Goal: Transaction & Acquisition: Obtain resource

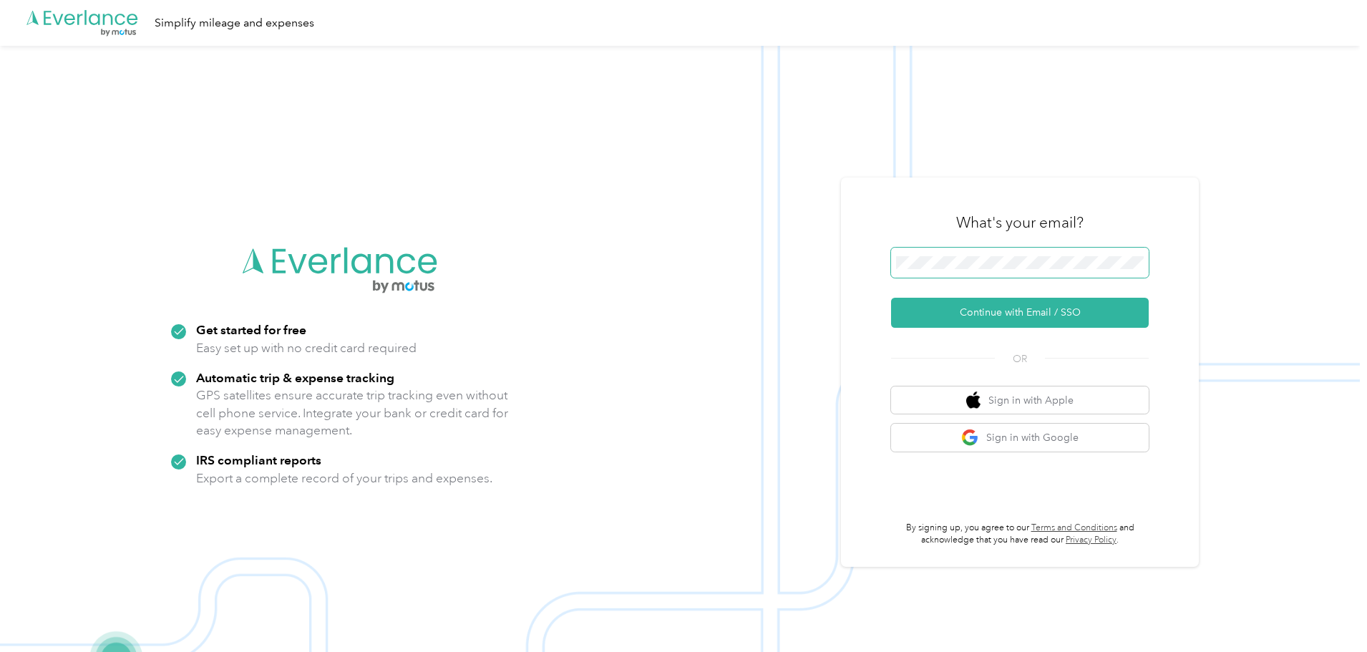
click at [982, 255] on span at bounding box center [1020, 263] width 258 height 30
click at [997, 306] on button "Continue with Email / SSO" at bounding box center [1020, 313] width 258 height 30
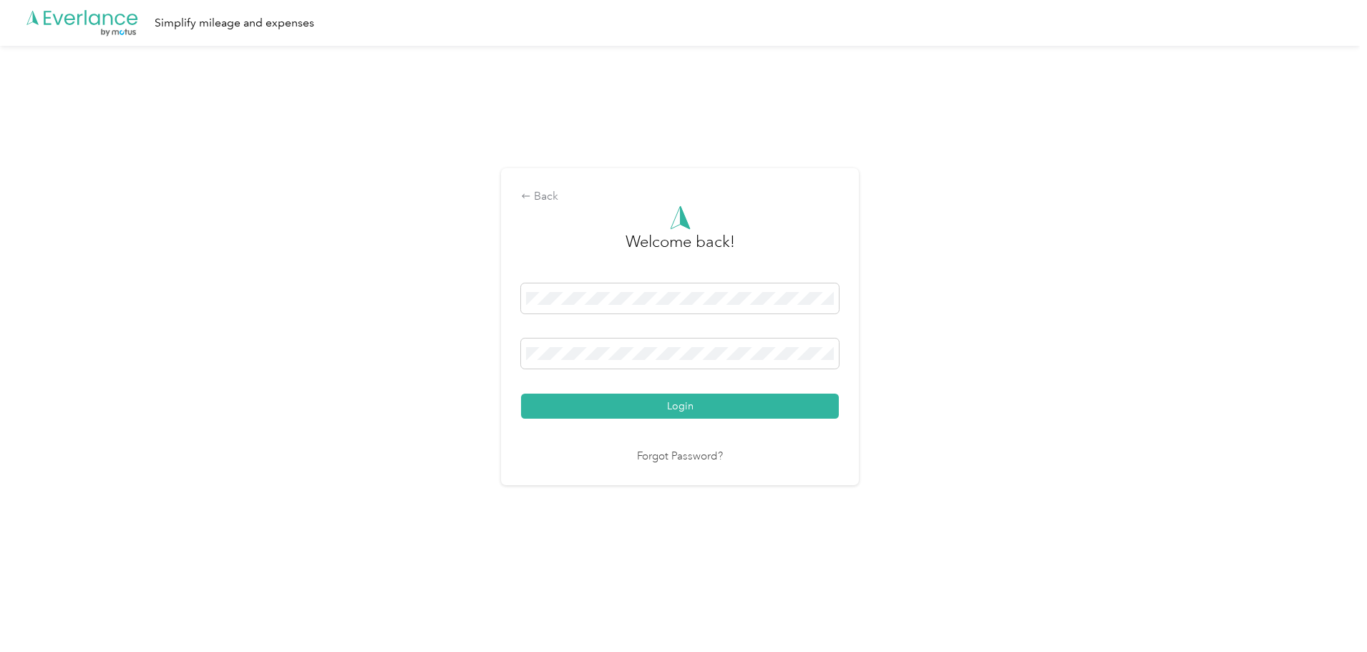
click at [728, 402] on button "Login" at bounding box center [680, 406] width 318 height 25
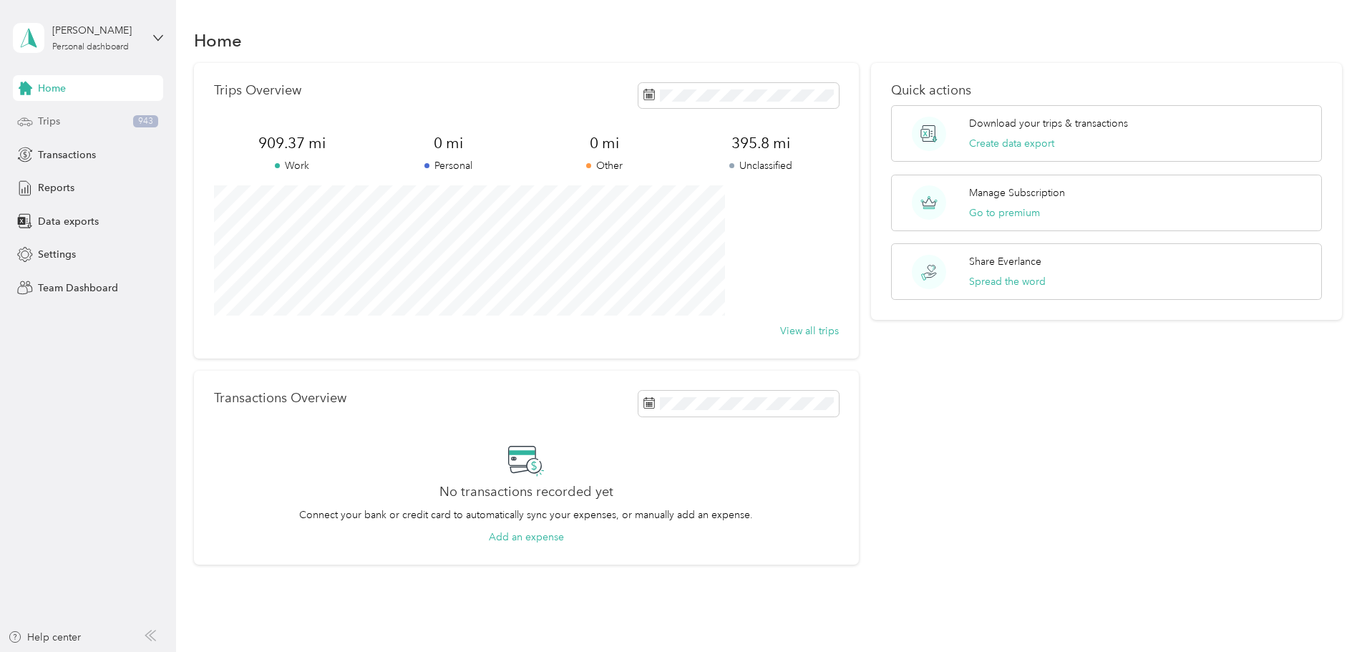
click at [91, 117] on div "Trips 943" at bounding box center [88, 122] width 150 height 26
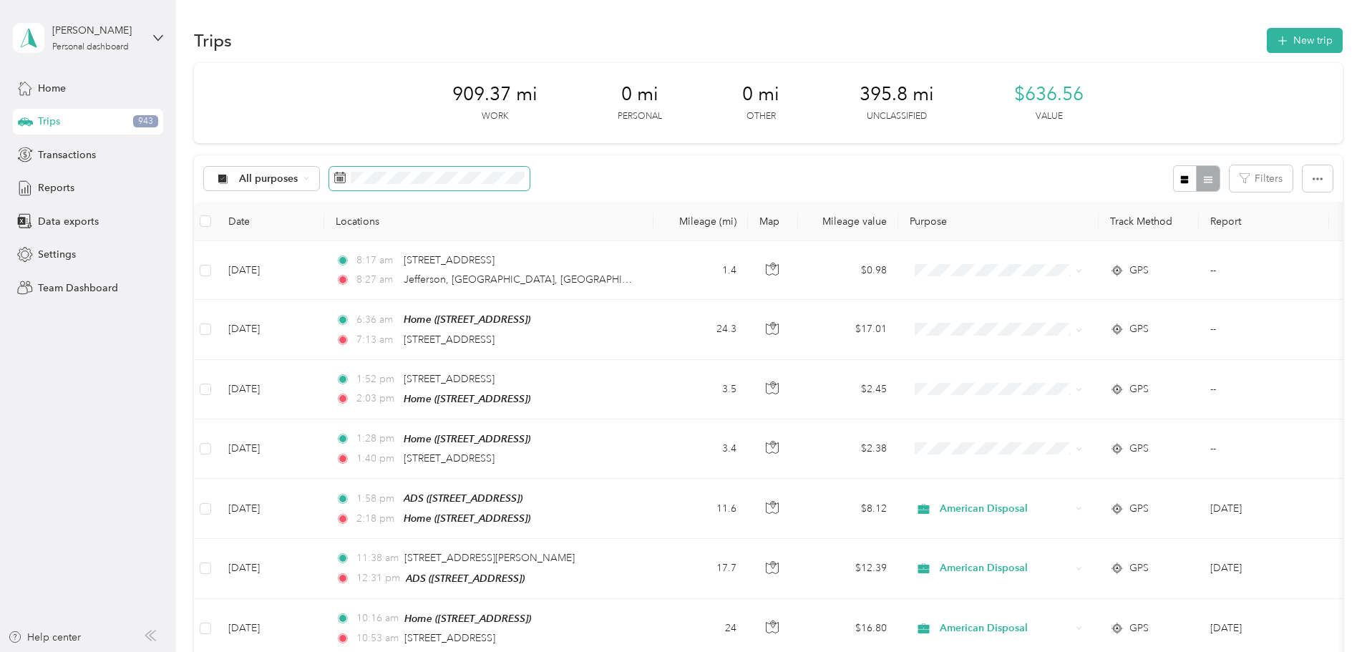
click at [530, 185] on span at bounding box center [429, 179] width 200 height 24
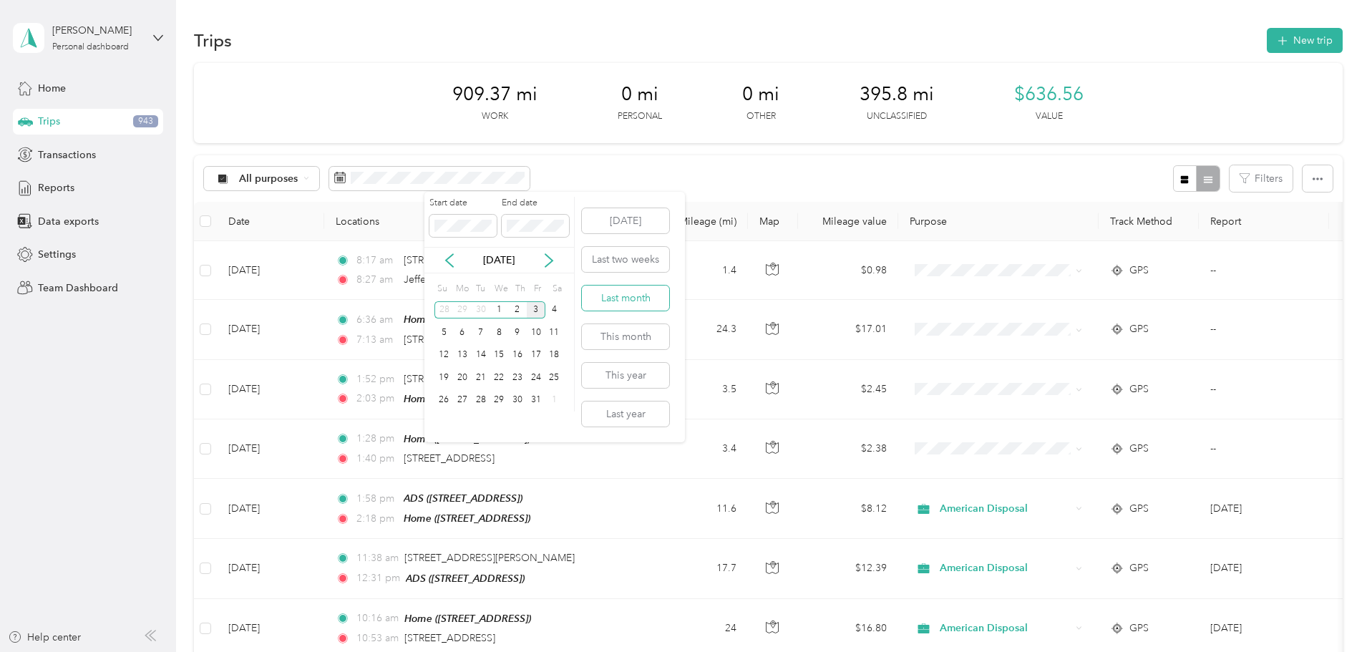
click at [644, 294] on button "Last month" at bounding box center [625, 298] width 87 height 25
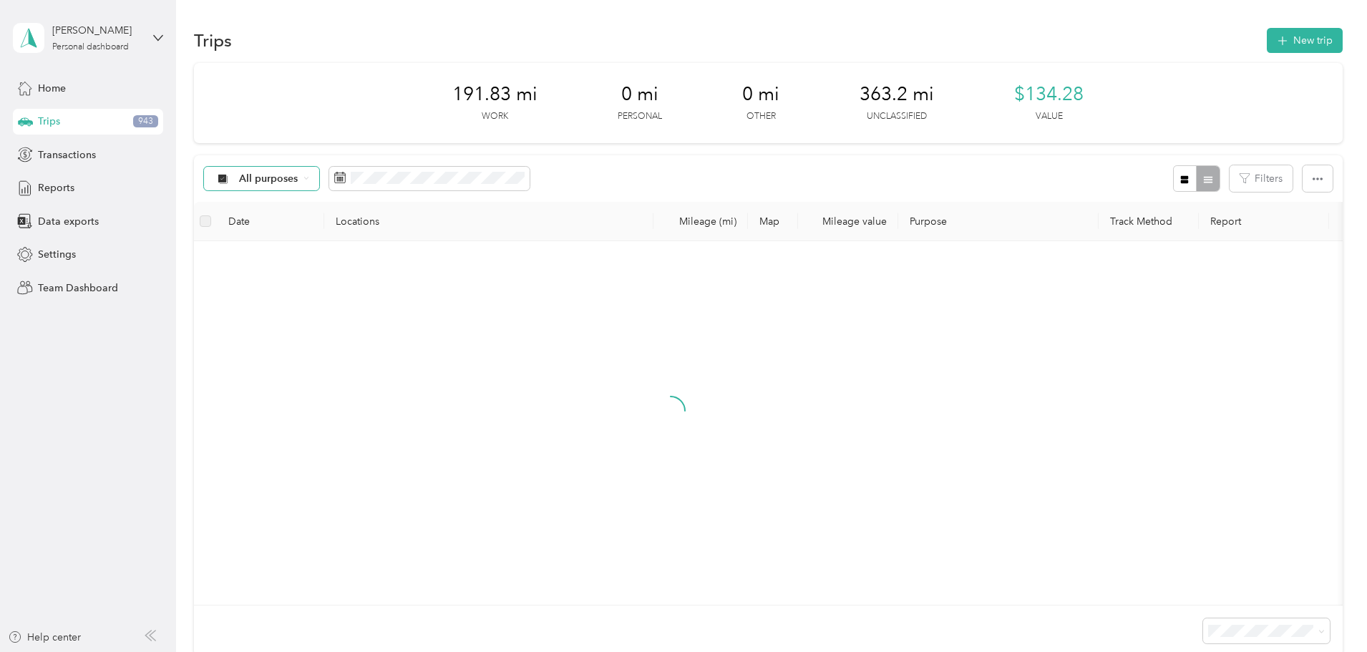
click at [299, 183] on span "All purposes" at bounding box center [268, 179] width 59 height 10
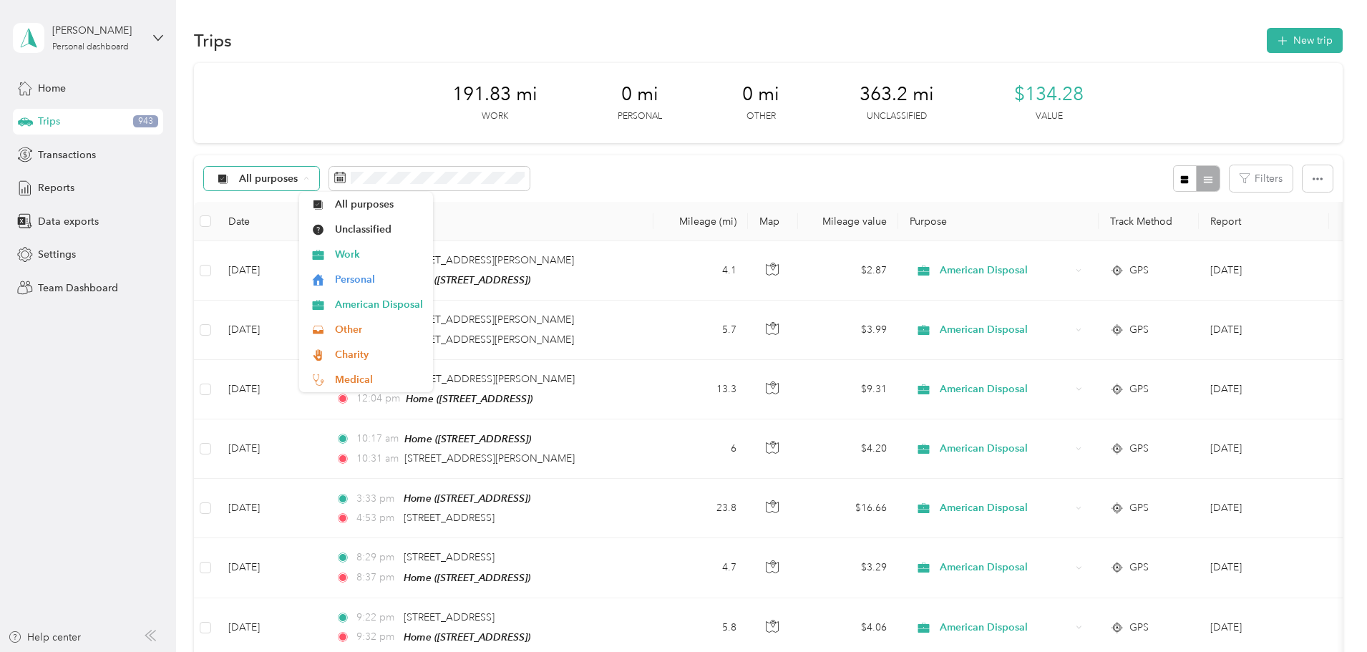
click at [299, 177] on span "All purposes" at bounding box center [268, 179] width 59 height 10
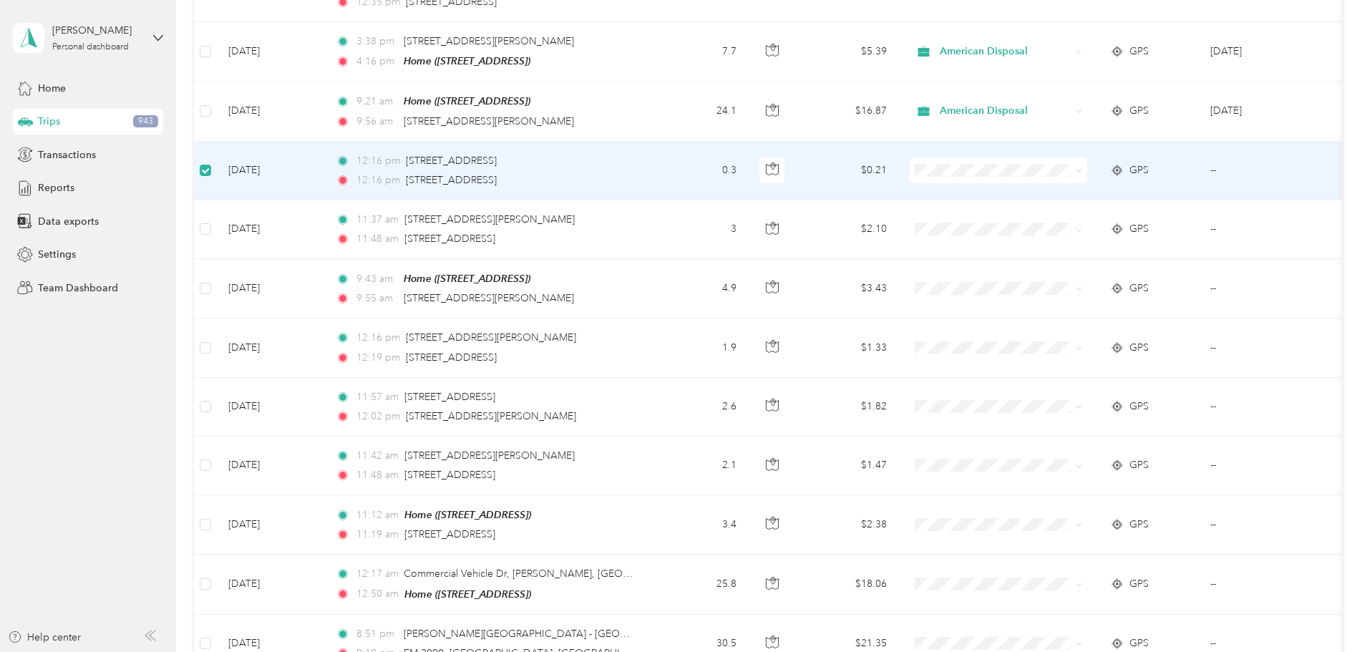
scroll to position [929, 0]
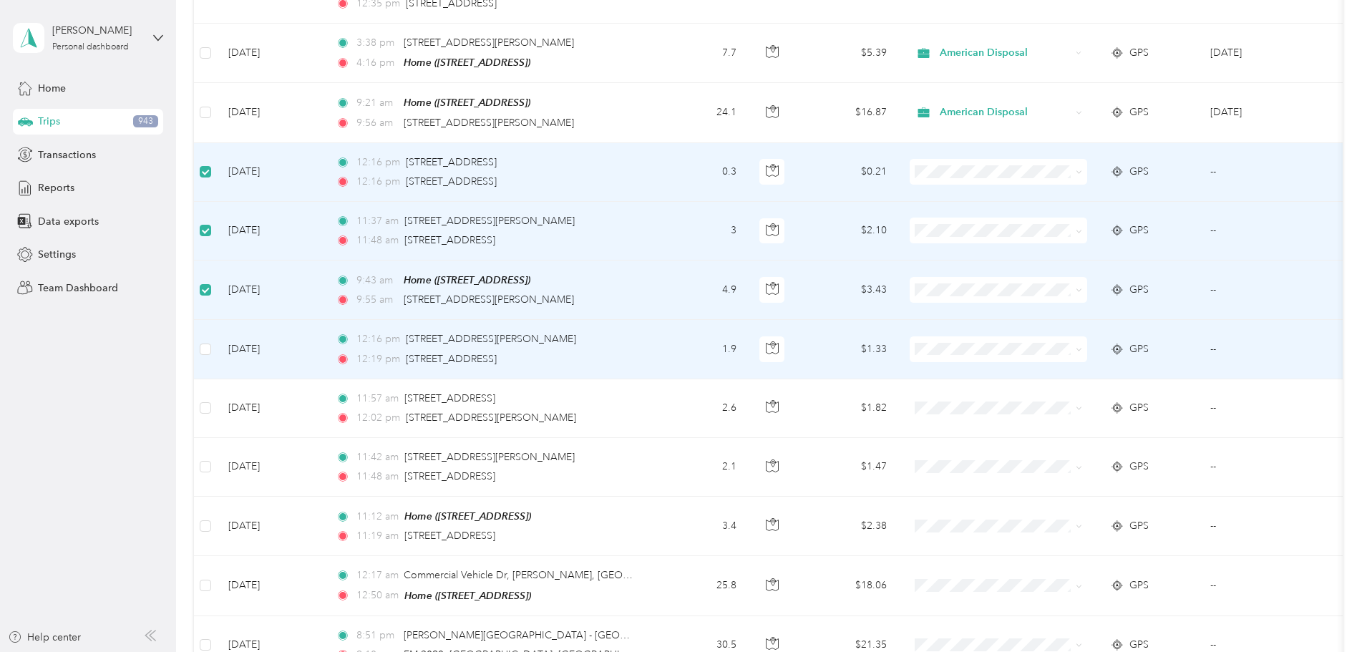
click at [217, 344] on td at bounding box center [205, 349] width 23 height 59
click at [217, 339] on td at bounding box center [205, 349] width 23 height 59
click at [1067, 415] on span "American Disposal" at bounding box center [1107, 417] width 132 height 15
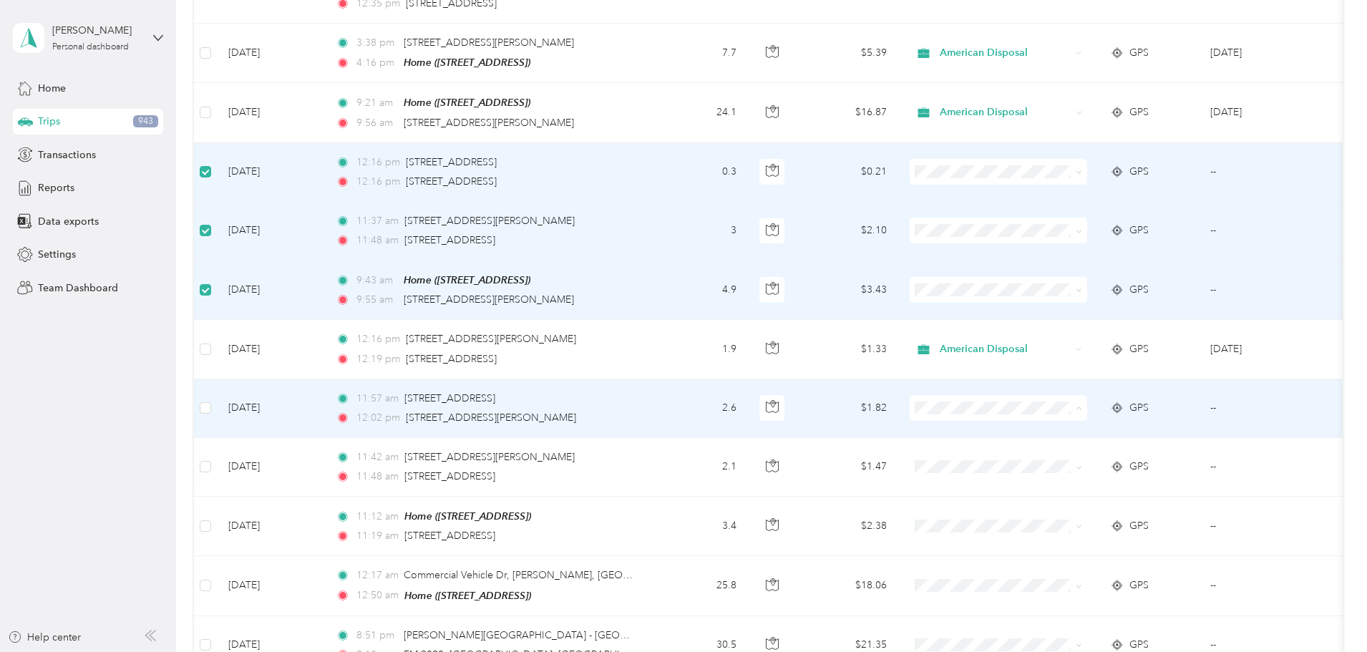
click at [1075, 473] on span "American Disposal" at bounding box center [1107, 476] width 132 height 15
click at [1045, 407] on span at bounding box center [999, 408] width 178 height 26
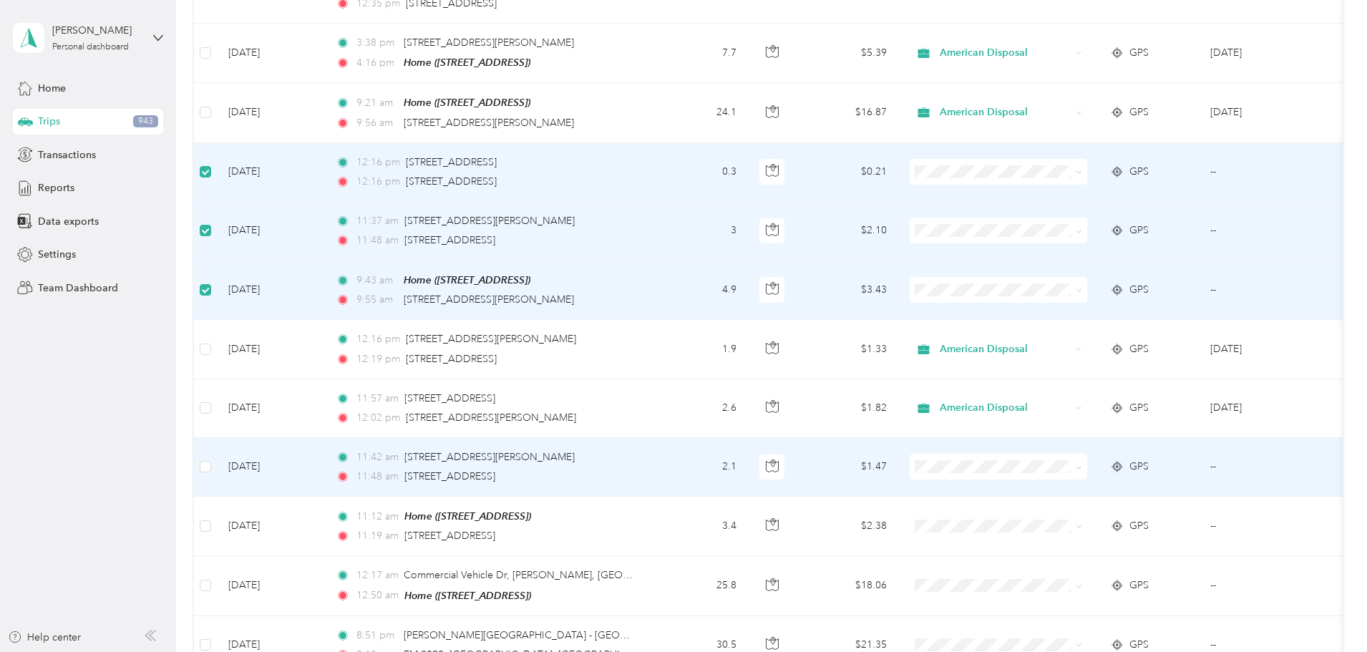
click at [1080, 304] on span "American Disposal" at bounding box center [1107, 299] width 132 height 15
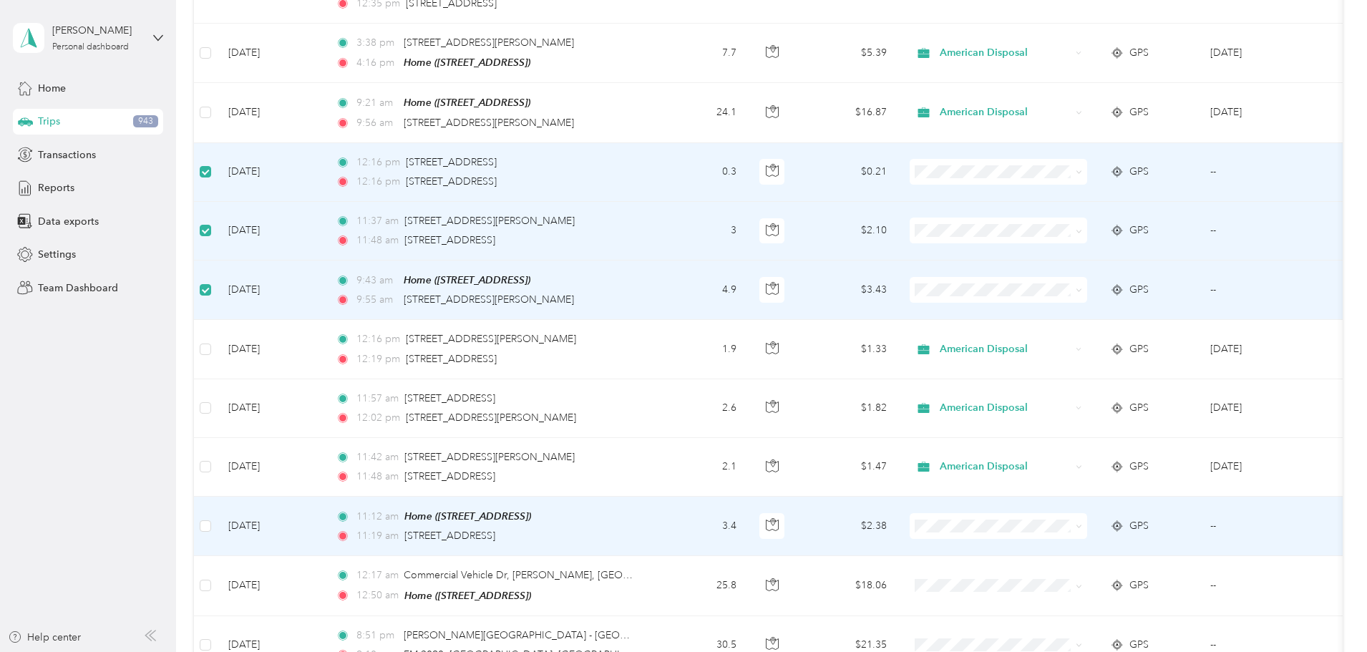
click at [1068, 361] on span "American Disposal" at bounding box center [1107, 364] width 132 height 15
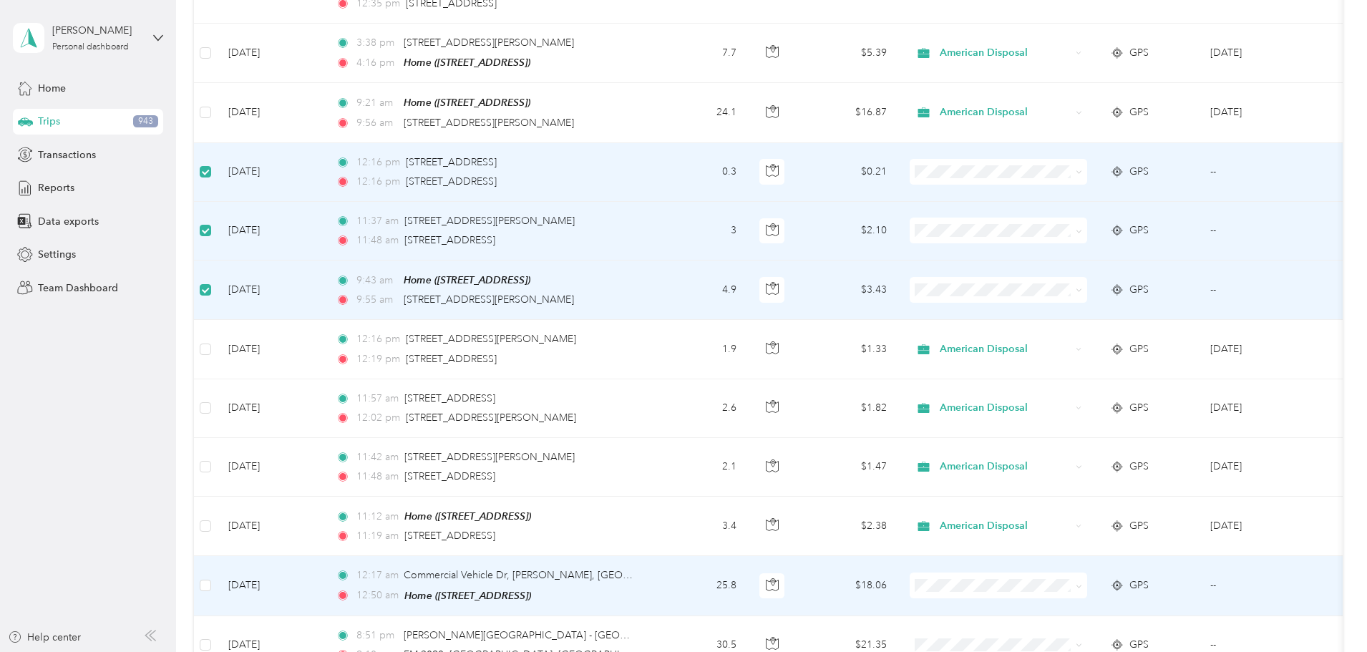
click at [748, 565] on td "25.8" at bounding box center [701, 585] width 95 height 59
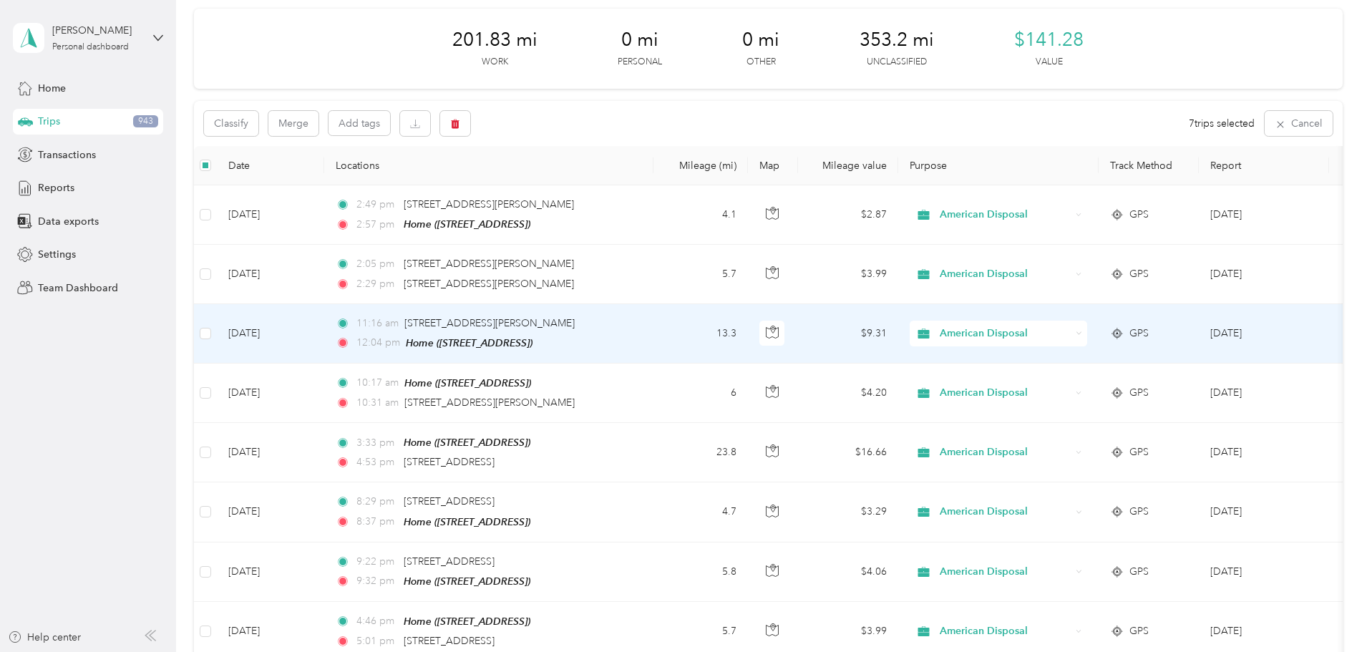
scroll to position [0, 0]
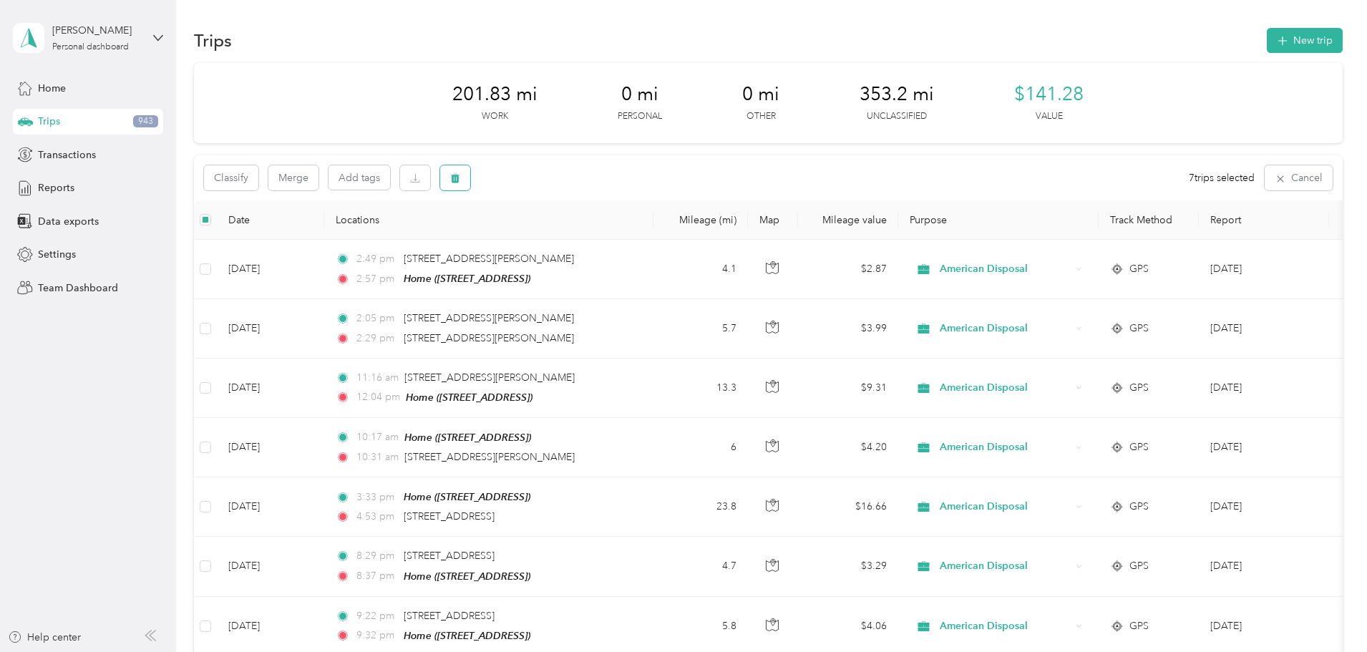
click at [470, 174] on button "button" at bounding box center [455, 177] width 30 height 25
click at [660, 239] on button "Yes" at bounding box center [658, 237] width 28 height 23
click at [470, 170] on button "button" at bounding box center [455, 177] width 30 height 25
click at [646, 234] on button "Yes" at bounding box center [658, 237] width 28 height 23
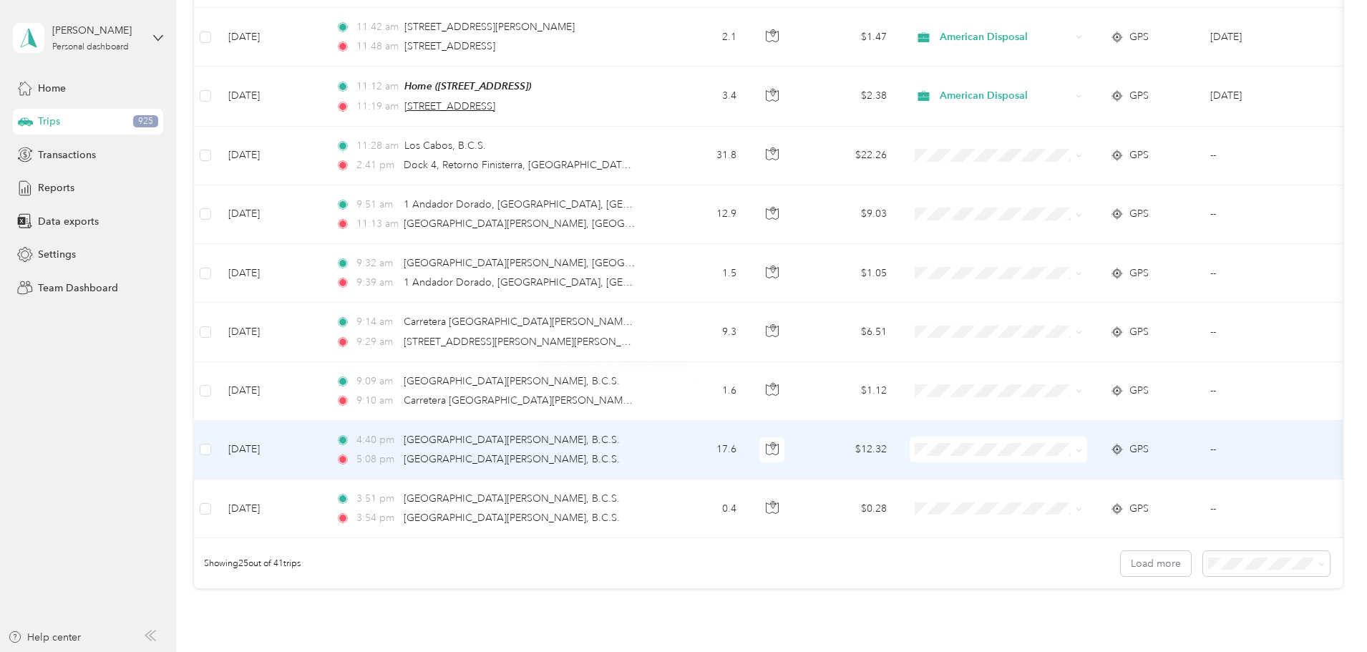
scroll to position [1074, 0]
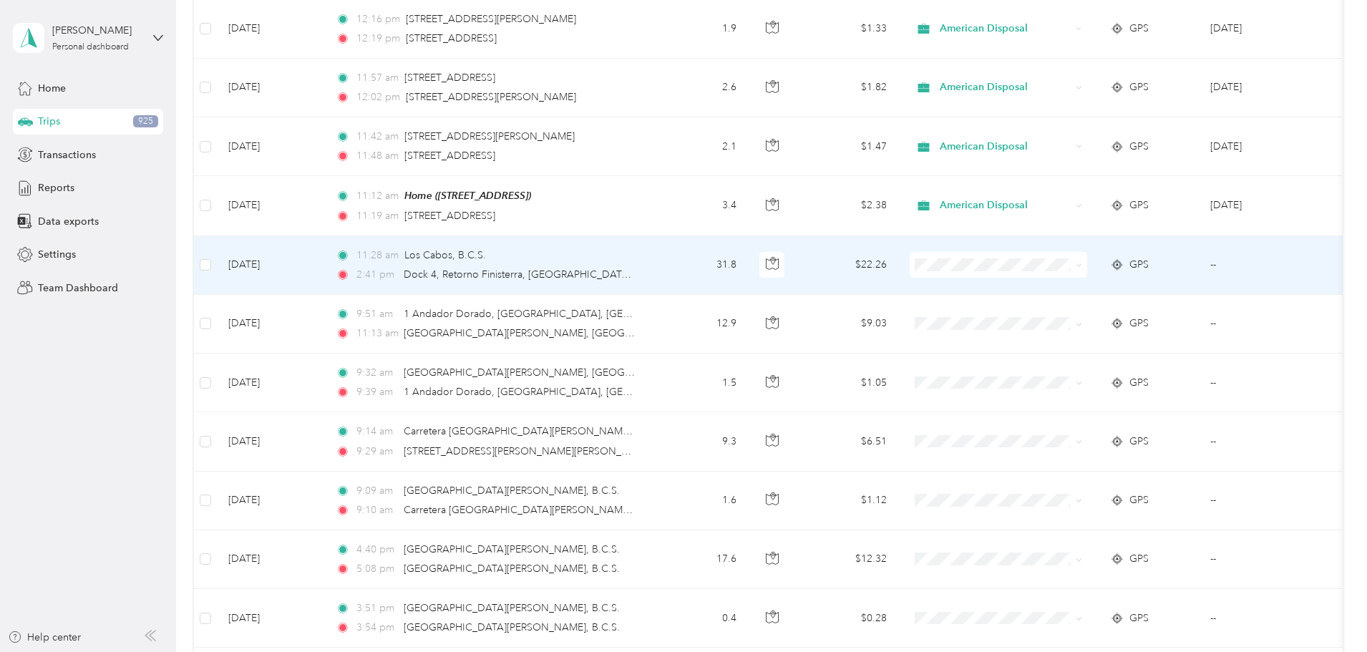
click at [217, 253] on td at bounding box center [205, 265] width 23 height 59
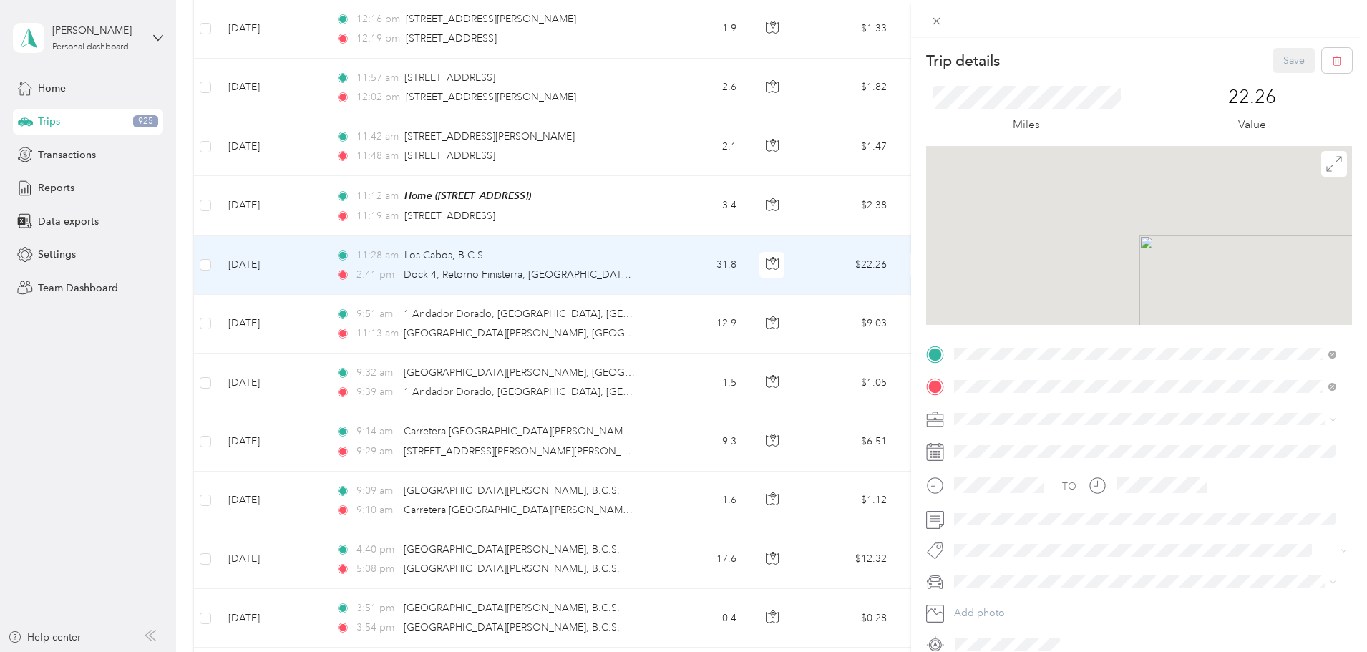
click at [306, 255] on div "Trip details Save This trip cannot be edited because it is either under review,…" at bounding box center [683, 326] width 1367 height 652
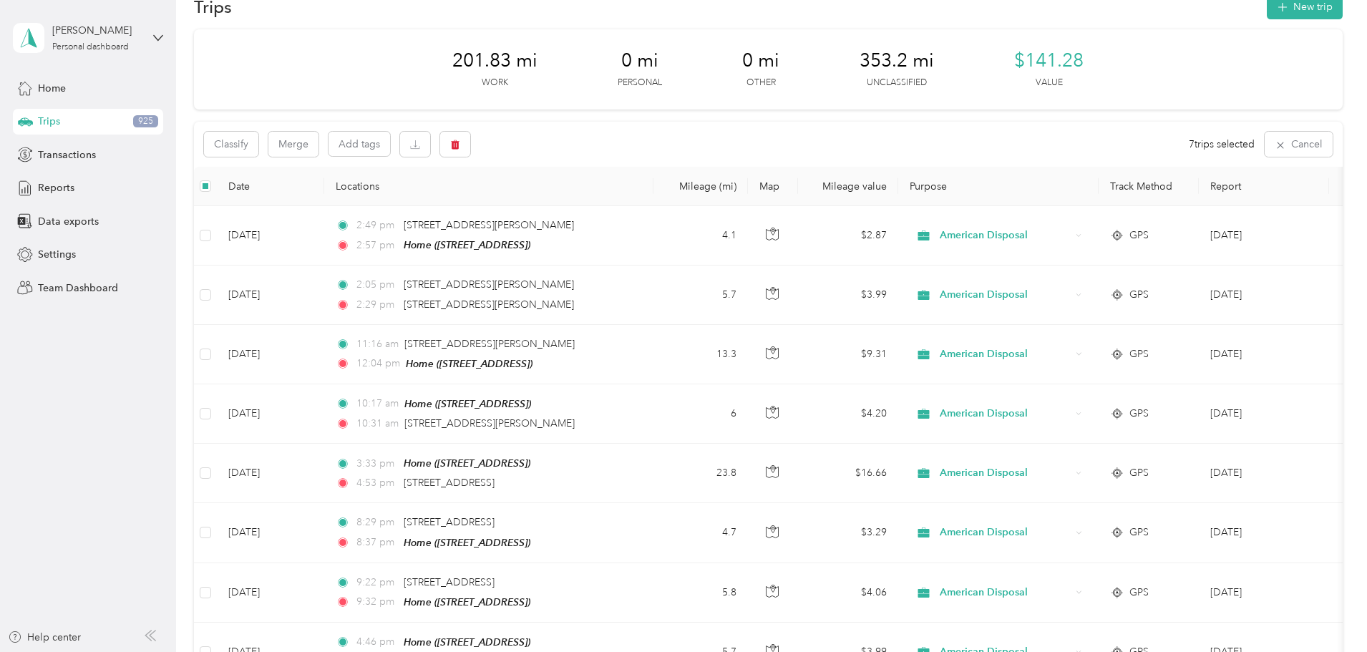
scroll to position [30, 0]
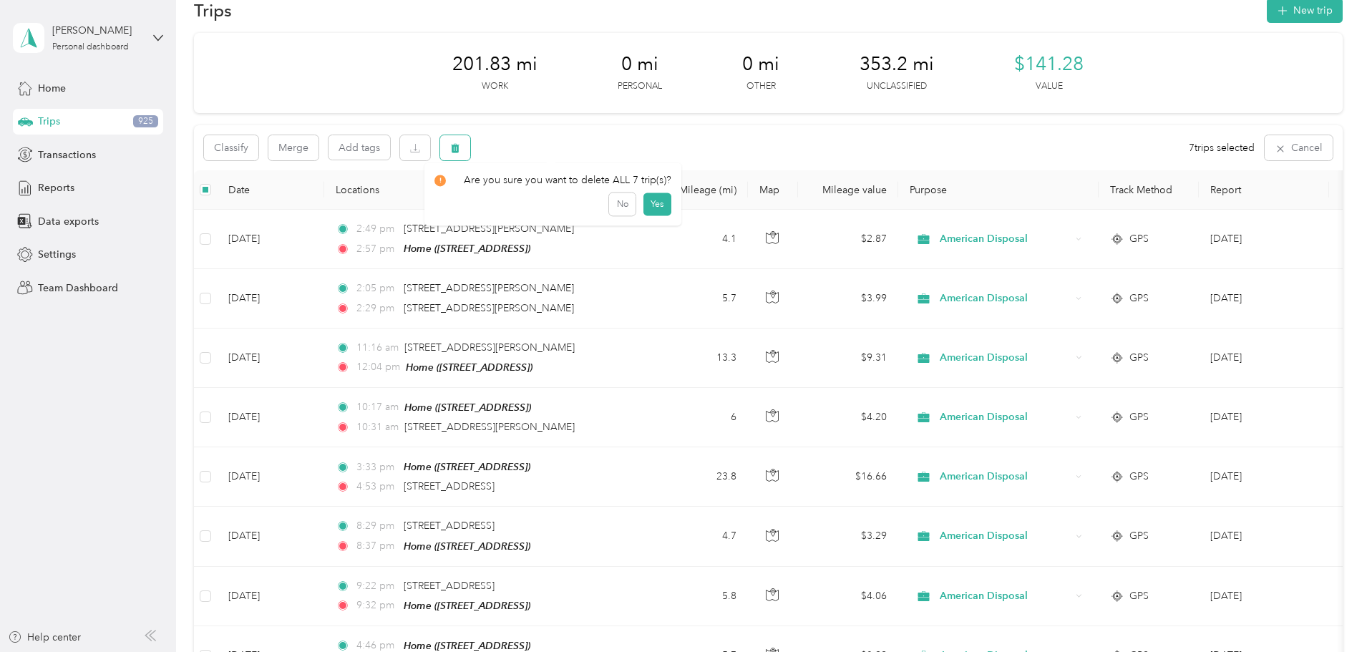
click at [460, 149] on icon "button" at bounding box center [455, 148] width 10 height 10
click at [658, 202] on button "Yes" at bounding box center [658, 207] width 28 height 23
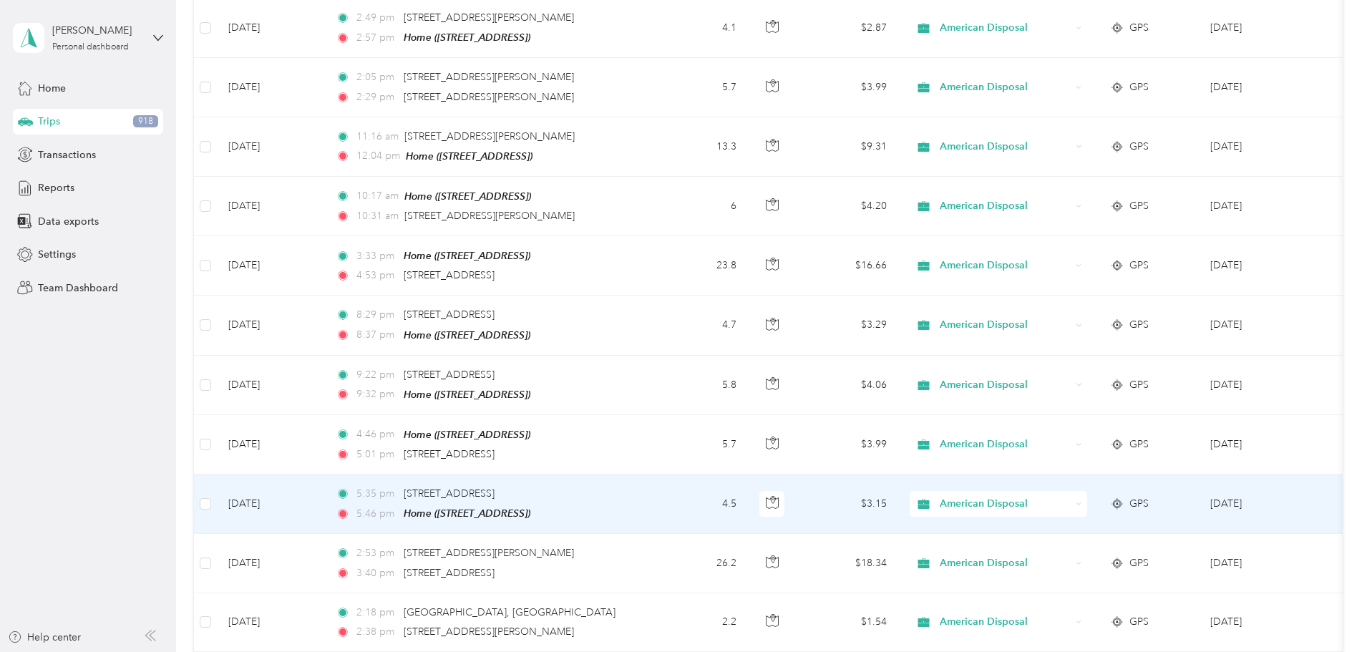
scroll to position [0, 0]
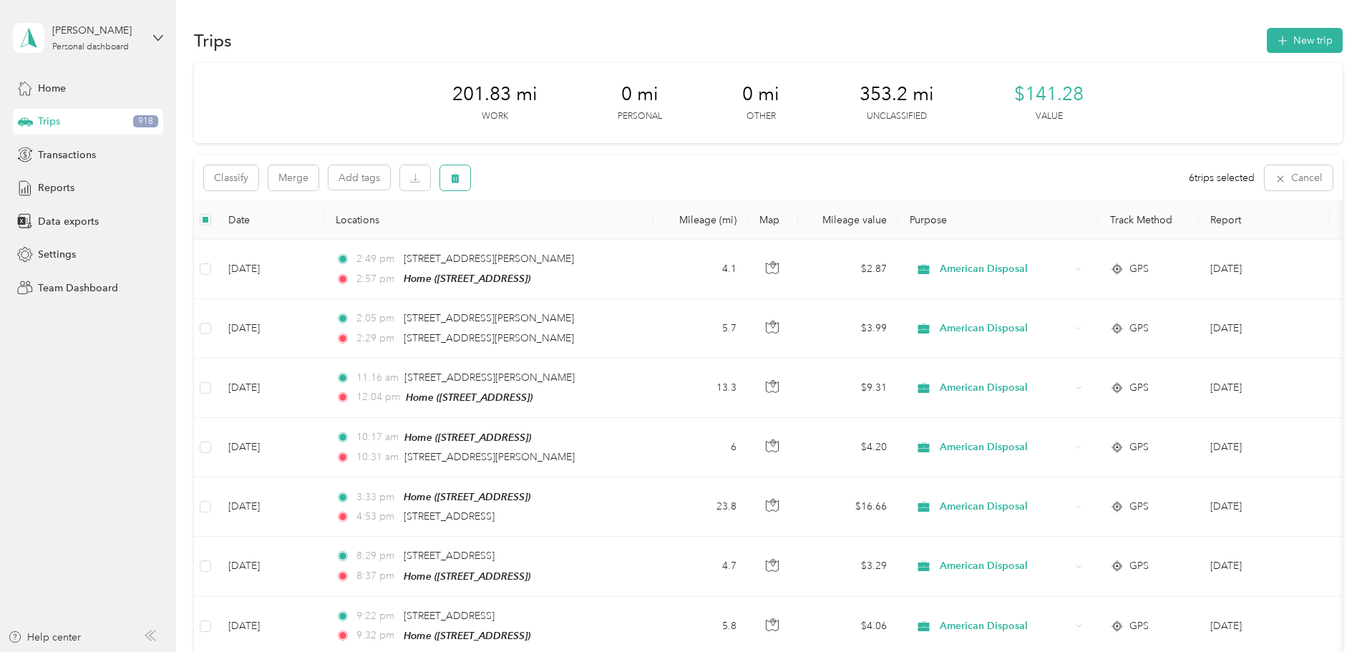
click at [470, 178] on button "button" at bounding box center [455, 177] width 30 height 25
click at [659, 239] on button "Yes" at bounding box center [658, 237] width 28 height 23
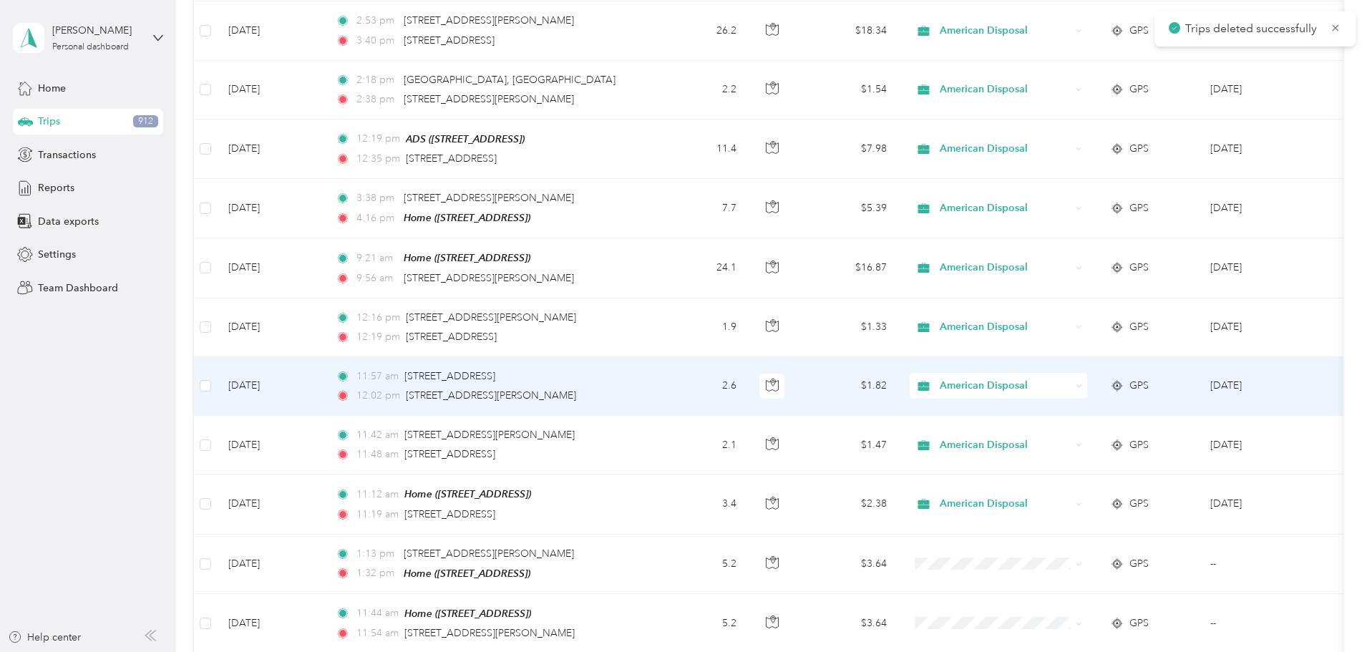
scroll to position [788, 0]
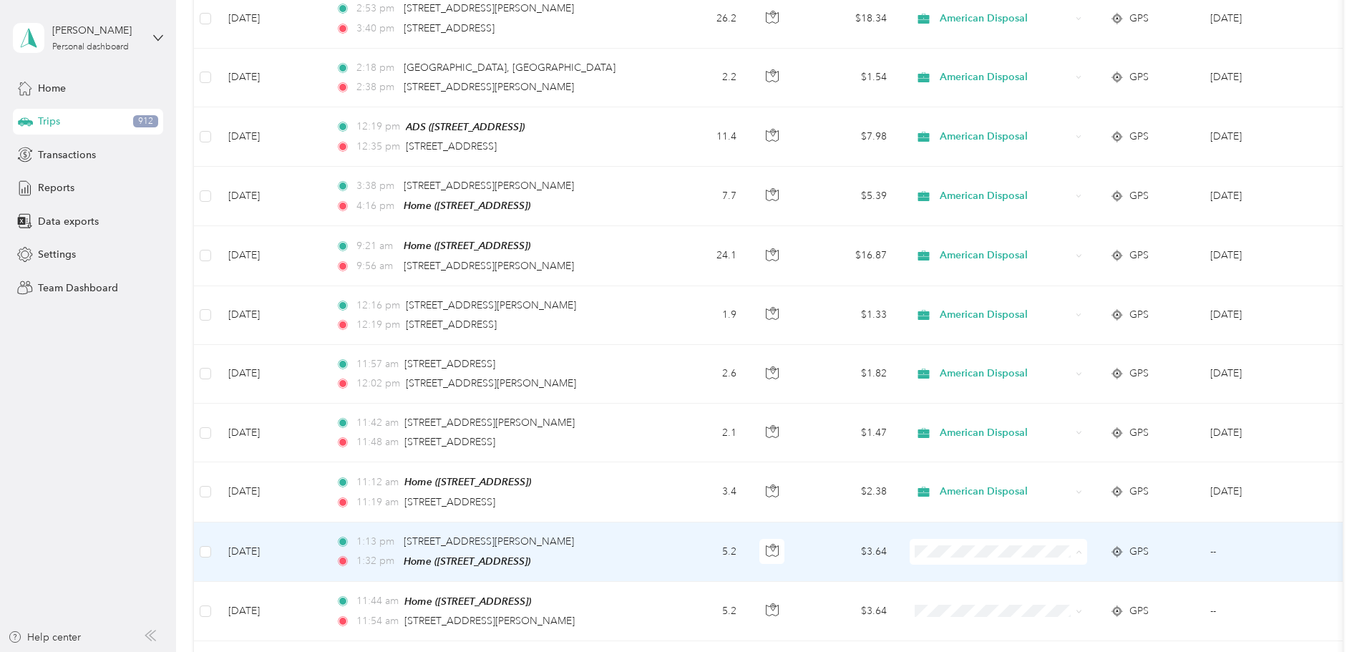
click at [1046, 392] on li "American Disposal" at bounding box center [1094, 390] width 178 height 25
click at [1062, 539] on span at bounding box center [999, 552] width 178 height 26
click at [1061, 547] on span "American Disposal" at bounding box center [1005, 552] width 131 height 16
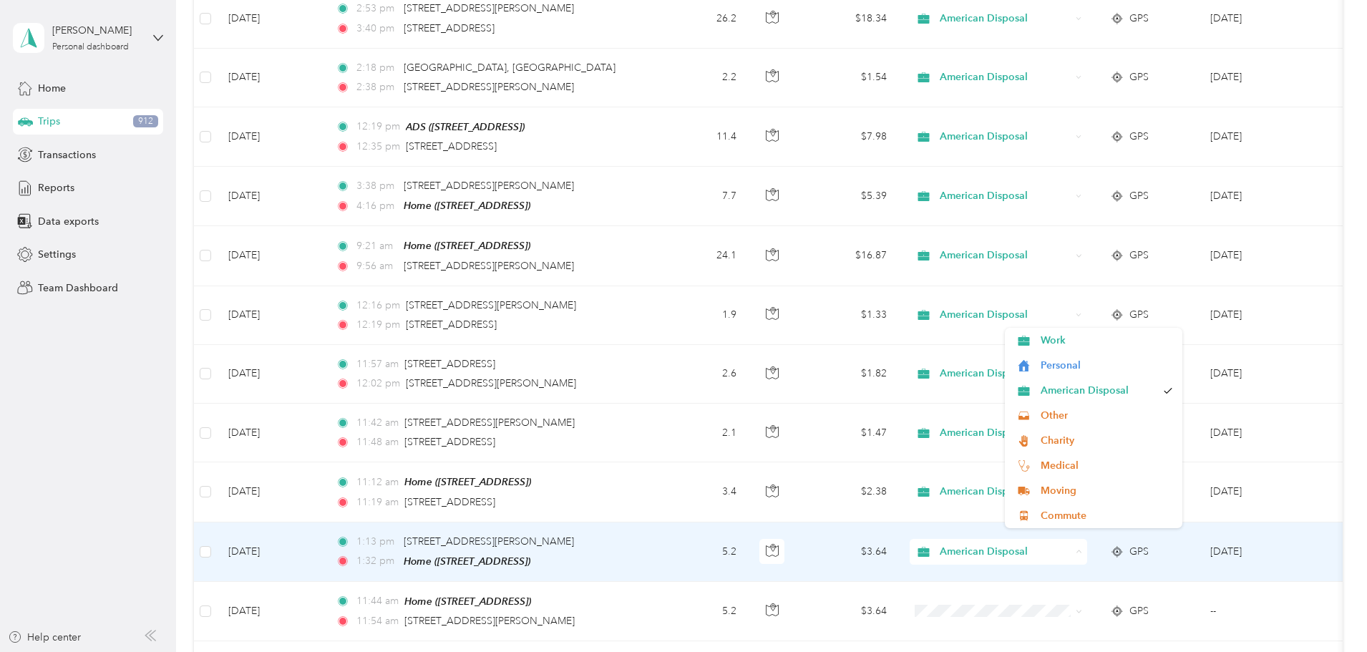
click at [1059, 544] on span "American Disposal" at bounding box center [1005, 552] width 131 height 16
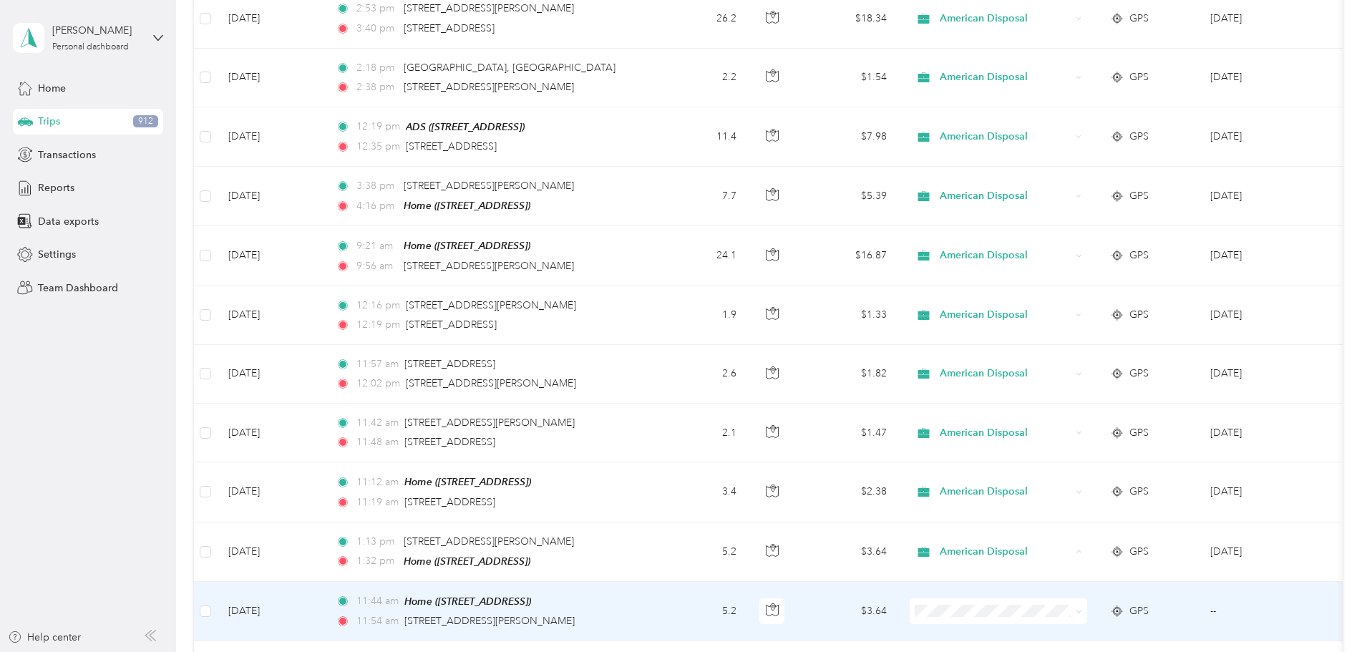
click at [1081, 582] on td at bounding box center [999, 611] width 200 height 59
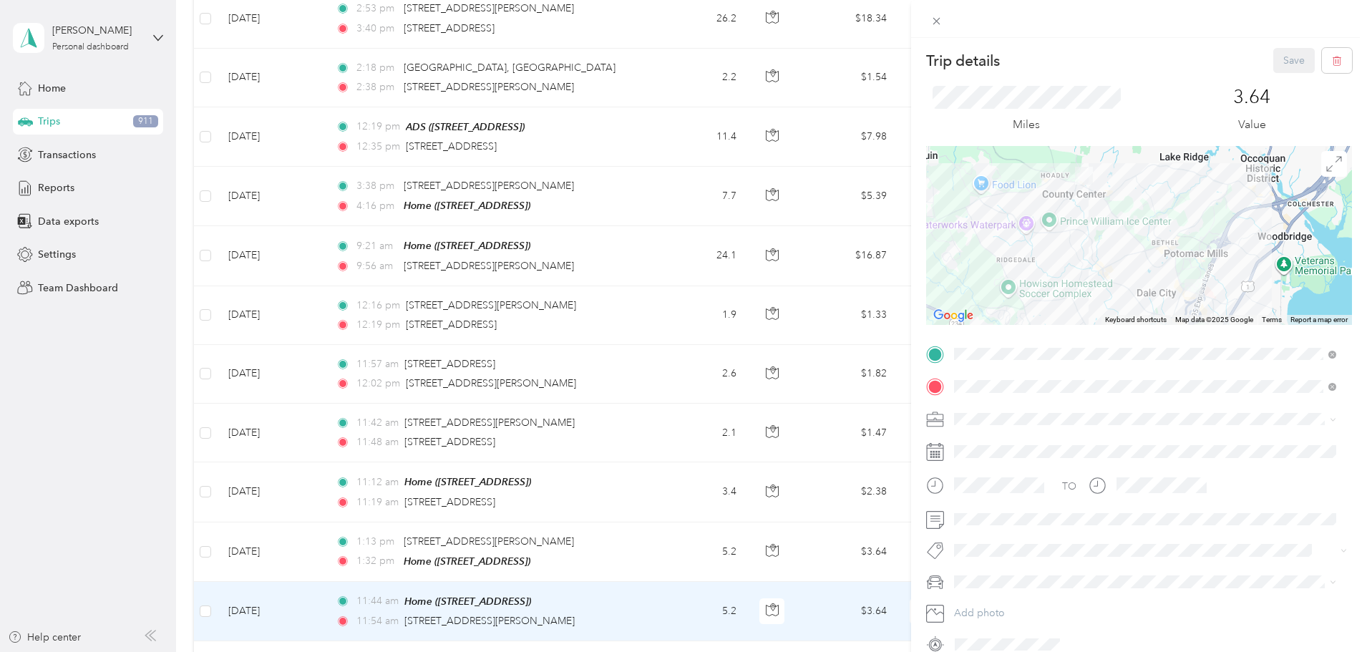
click at [1002, 488] on span "American Disposal" at bounding box center [1001, 489] width 84 height 12
click at [1286, 52] on button "Save" at bounding box center [1295, 60] width 42 height 25
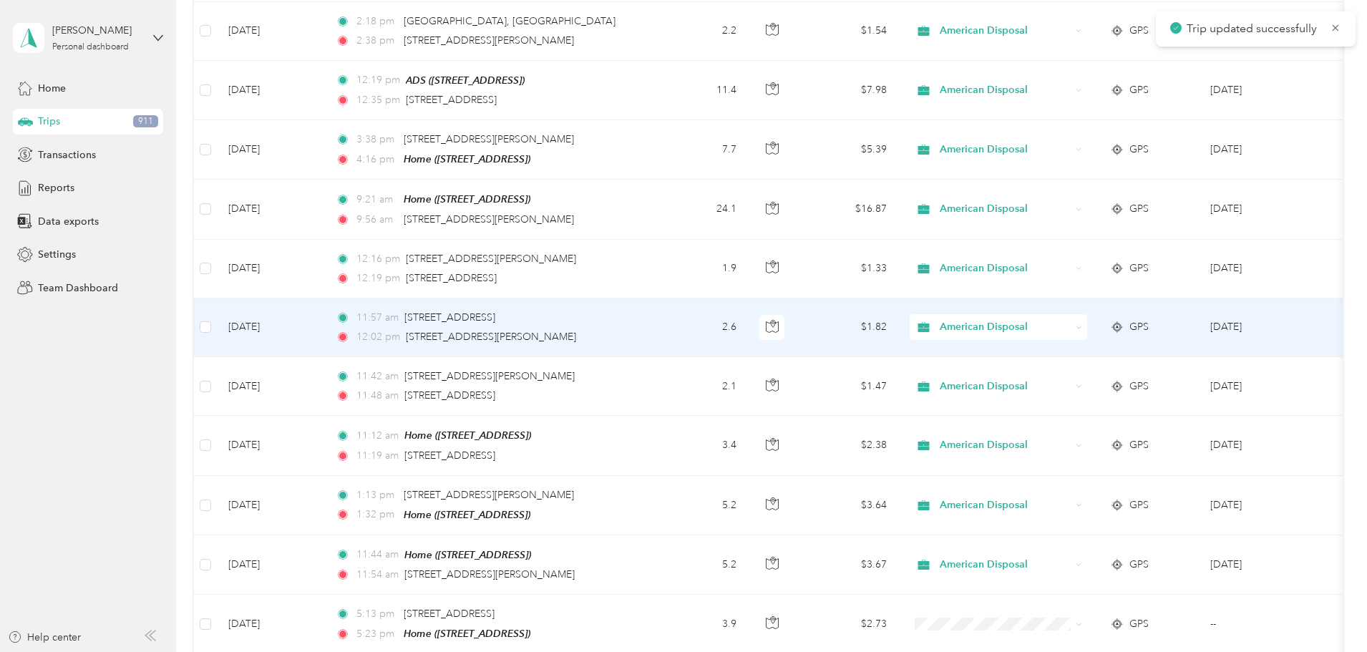
scroll to position [1146, 0]
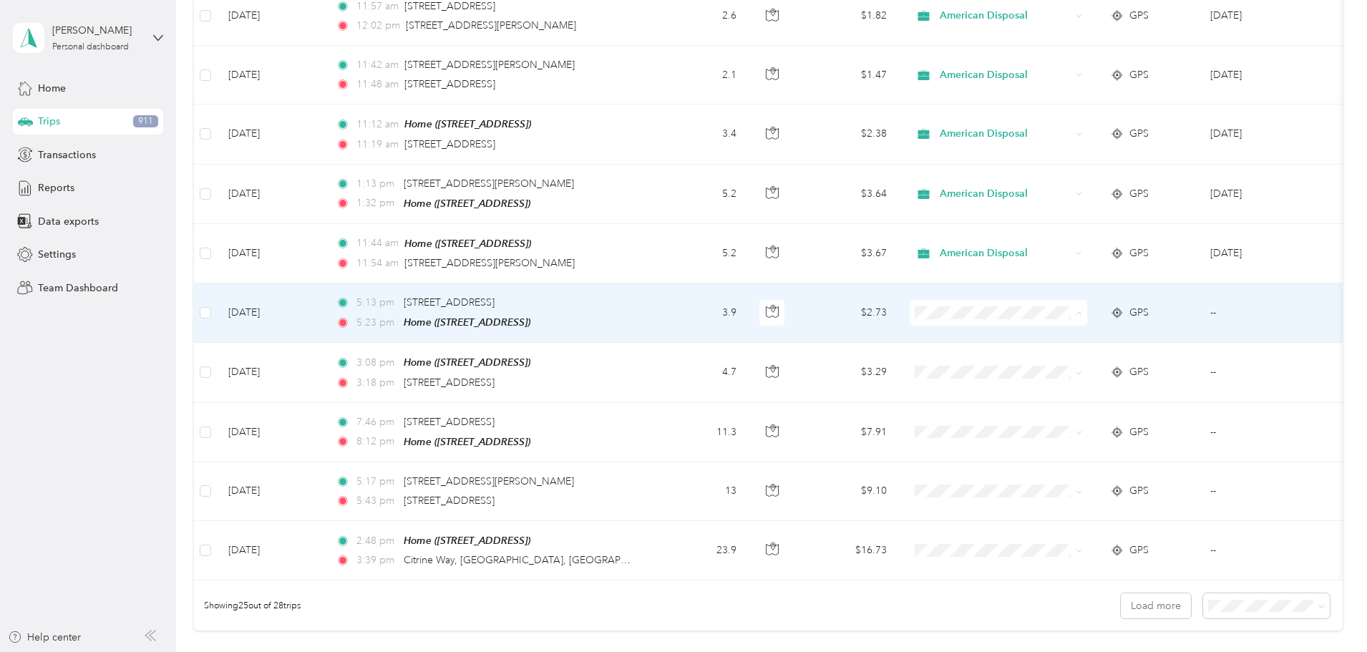
click at [1063, 387] on li "American Disposal" at bounding box center [1094, 379] width 178 height 25
click at [1067, 374] on span "American Disposal" at bounding box center [1099, 379] width 116 height 15
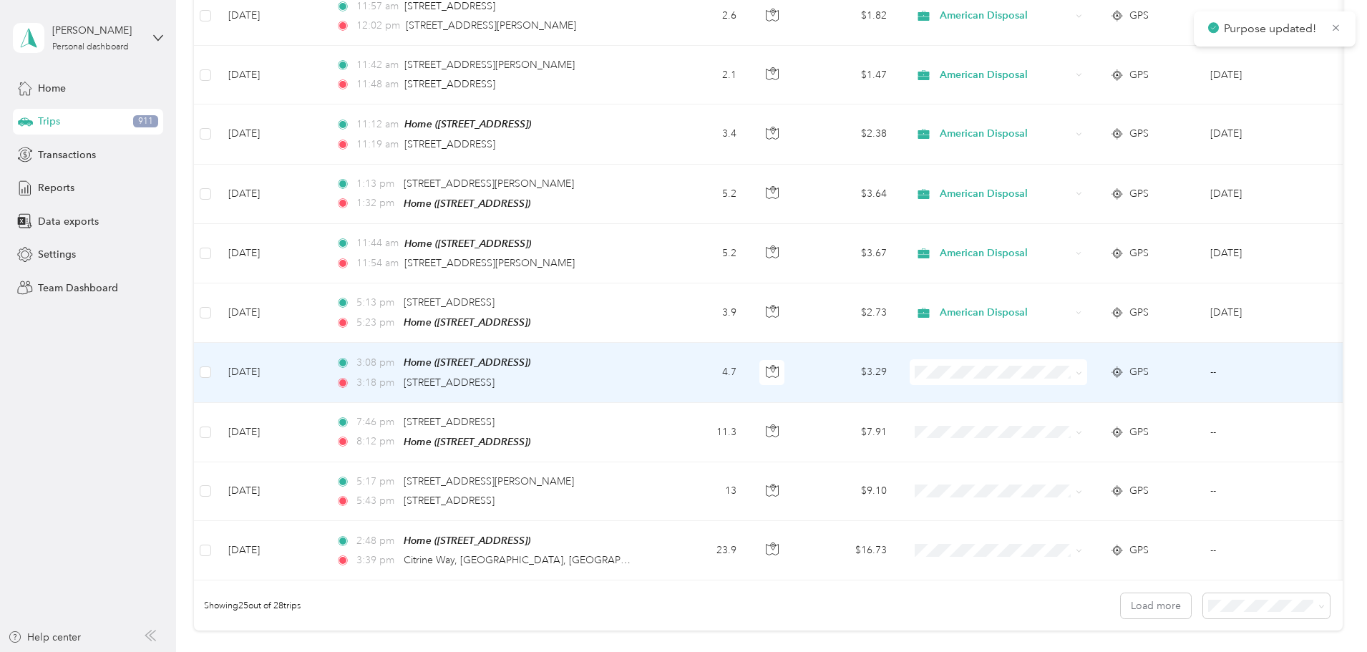
click at [1077, 435] on span "American Disposal" at bounding box center [1107, 433] width 132 height 15
click at [1035, 364] on span "American Disposal" at bounding box center [1005, 372] width 131 height 16
click at [1066, 432] on span "American Disposal" at bounding box center [1099, 432] width 116 height 15
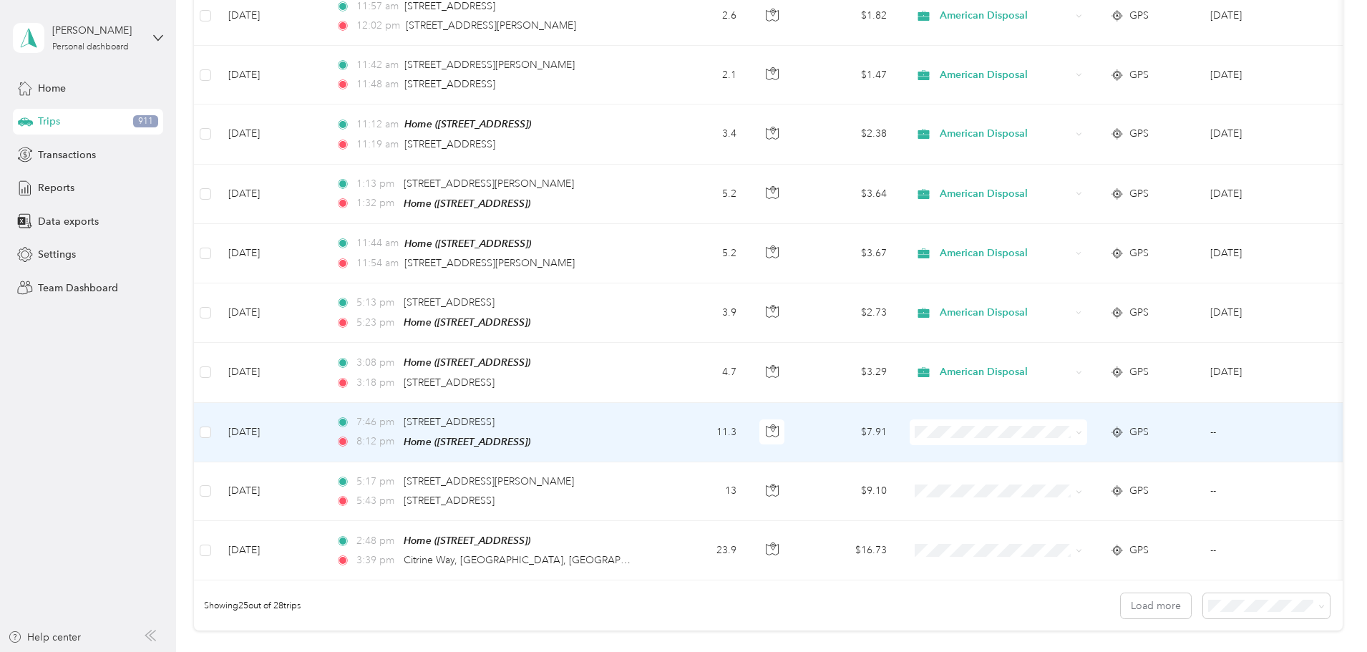
click at [1090, 499] on li "American Disposal" at bounding box center [1094, 497] width 178 height 25
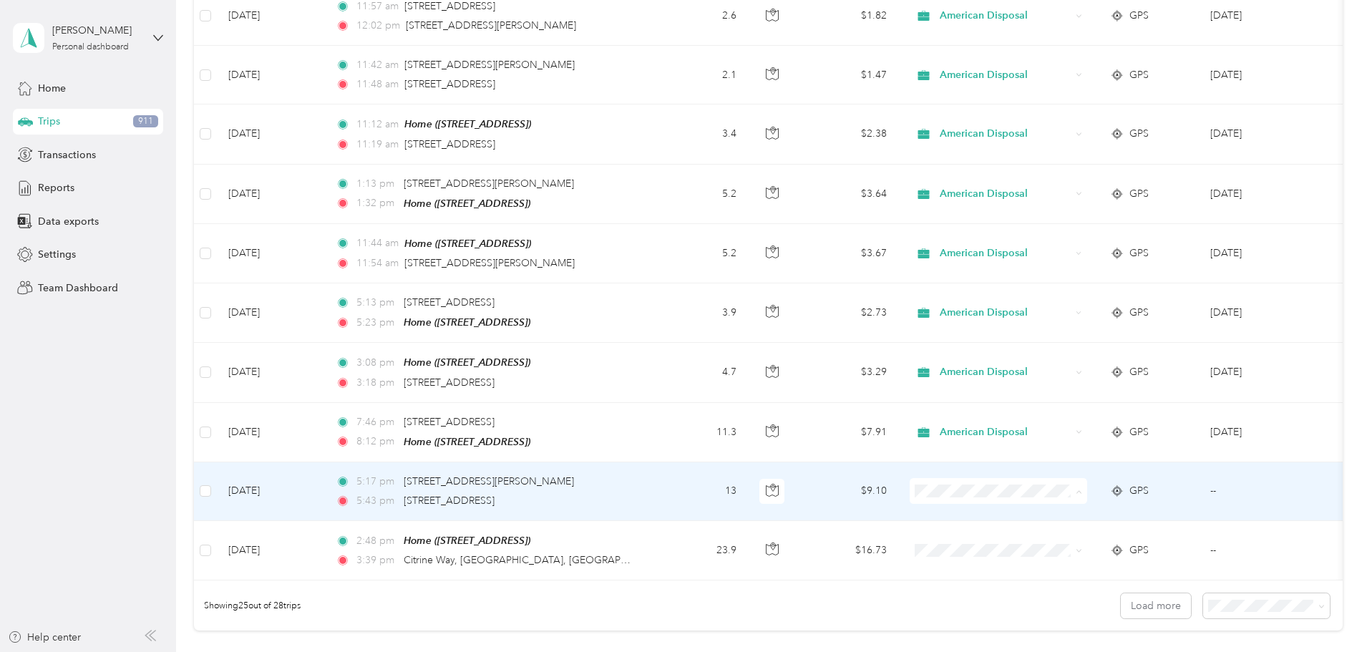
click at [1052, 325] on span "American Disposal" at bounding box center [1107, 326] width 132 height 15
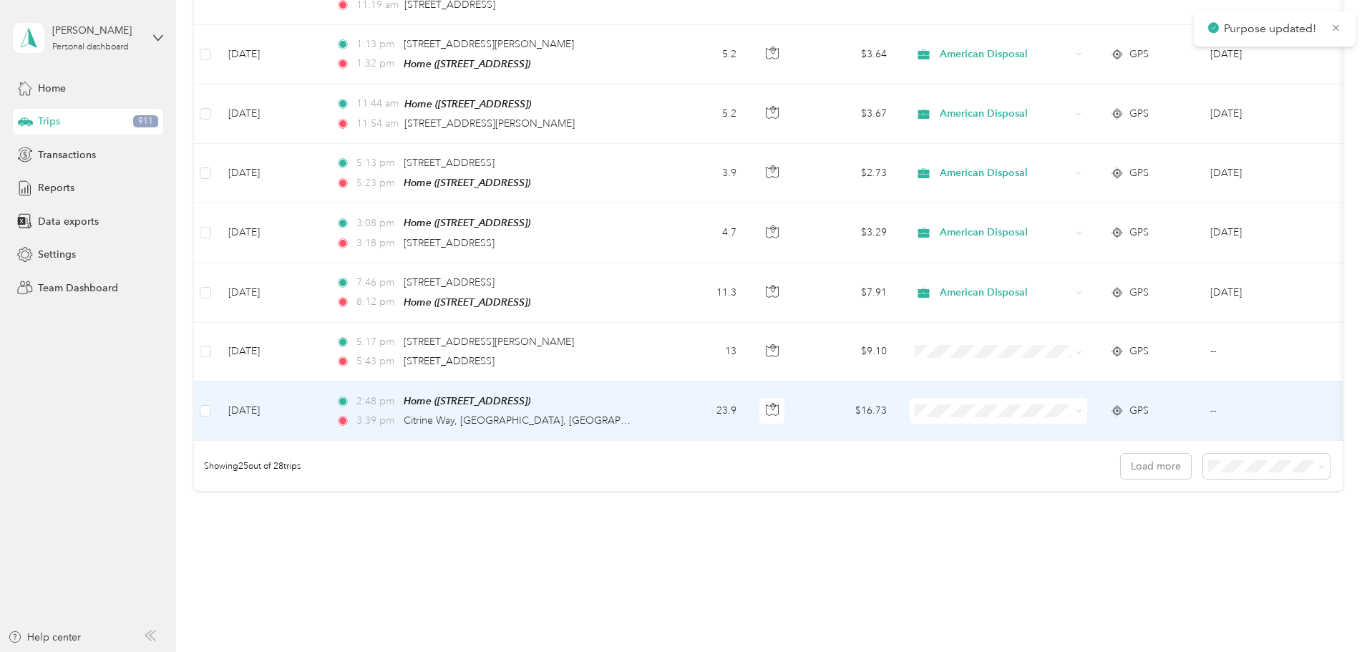
scroll to position [1320, 0]
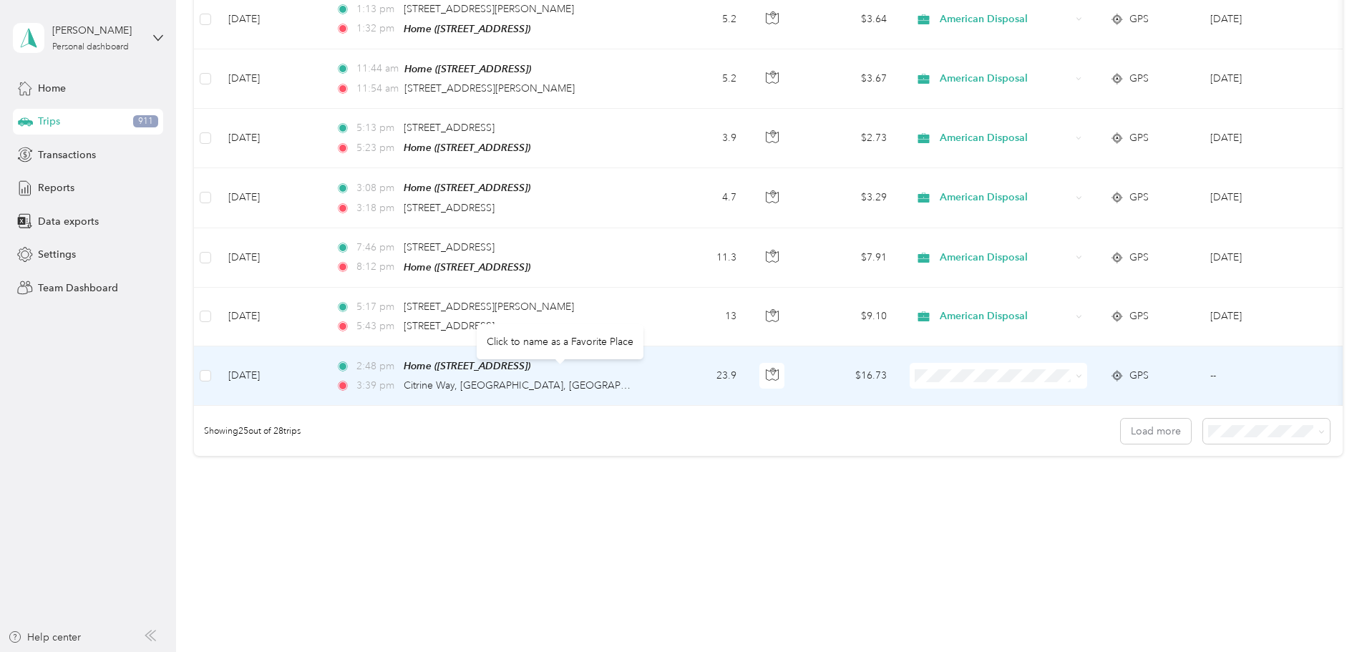
click at [541, 325] on div "Click to name as a Favorite Place" at bounding box center [560, 341] width 167 height 35
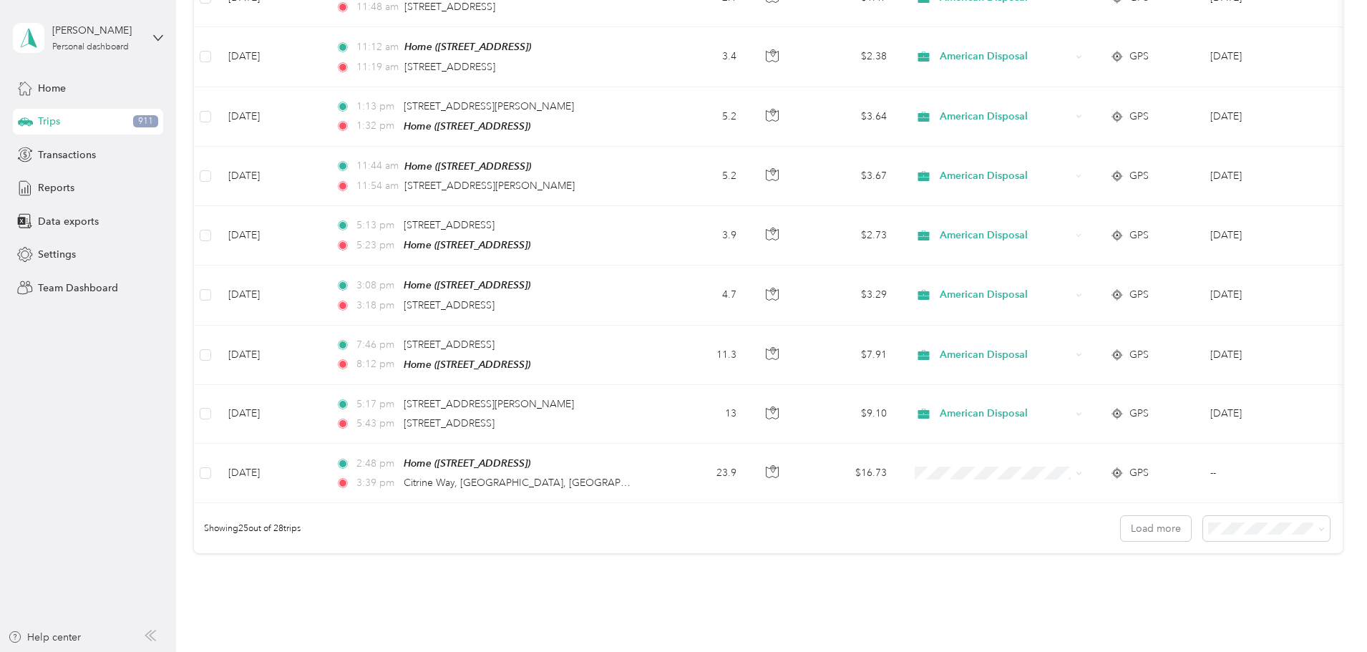
scroll to position [1249, 0]
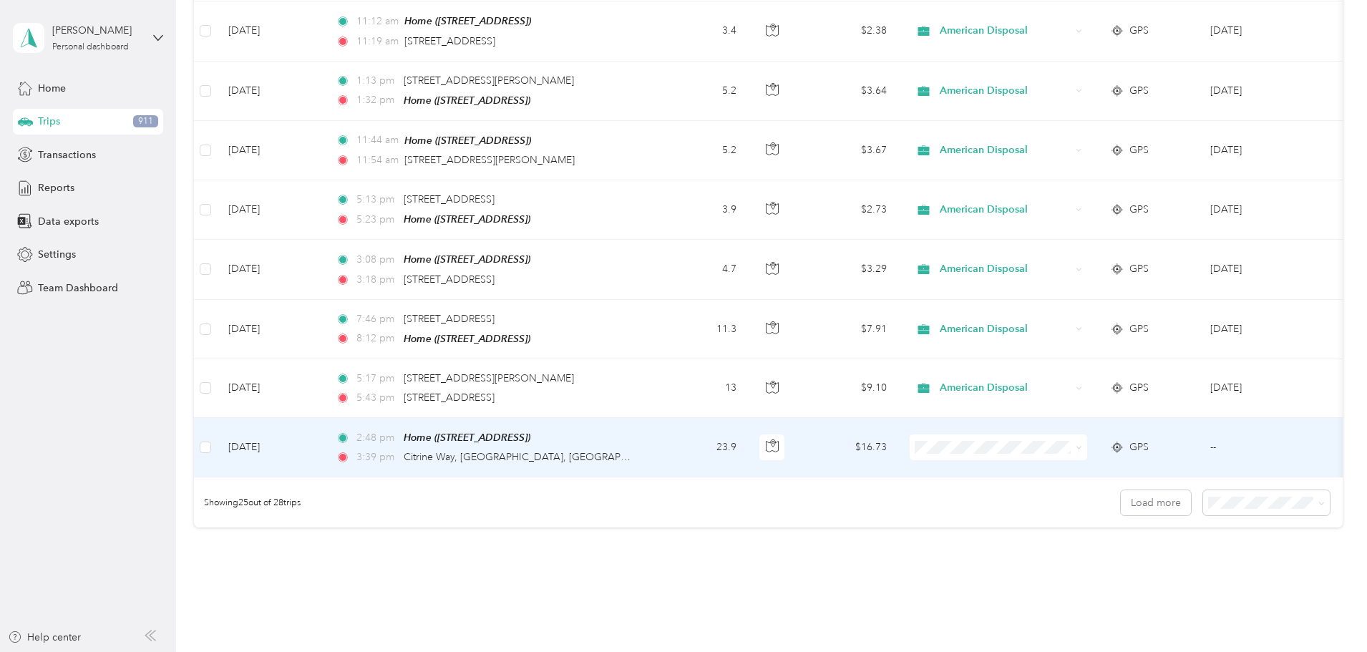
click at [1088, 512] on span "American Disposal" at bounding box center [1107, 510] width 132 height 15
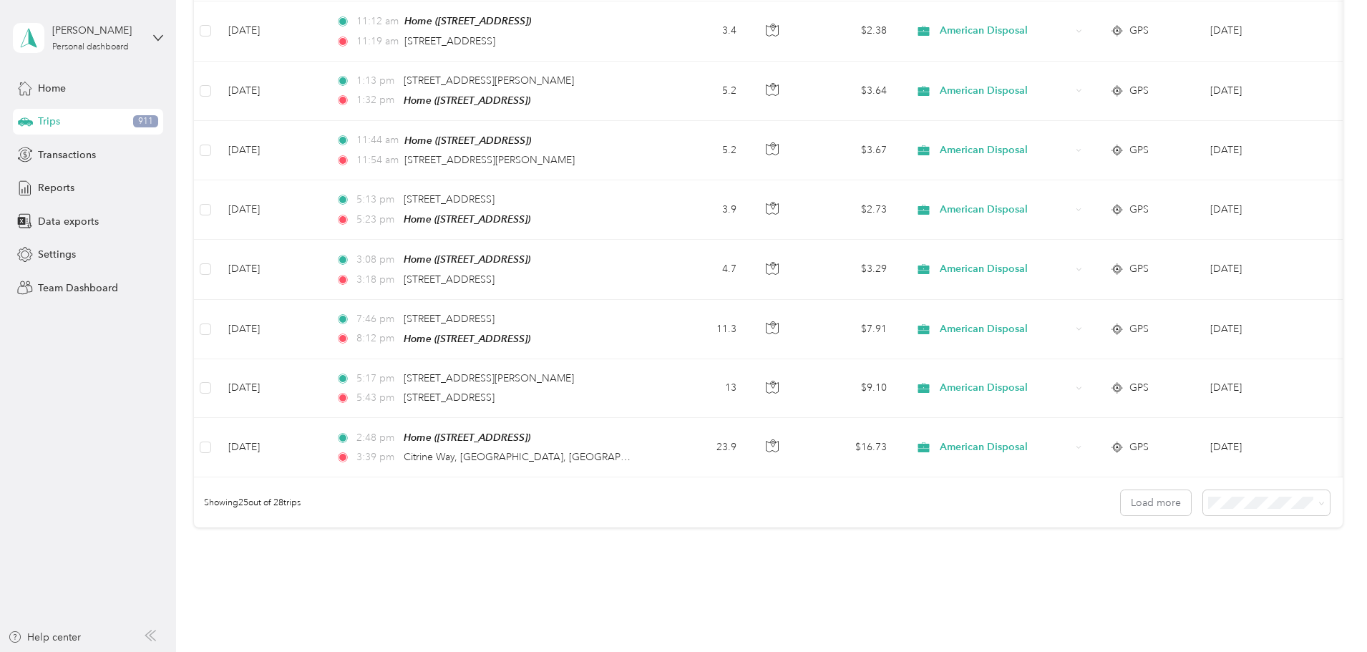
click at [1121, 497] on button "Load more" at bounding box center [1156, 502] width 70 height 25
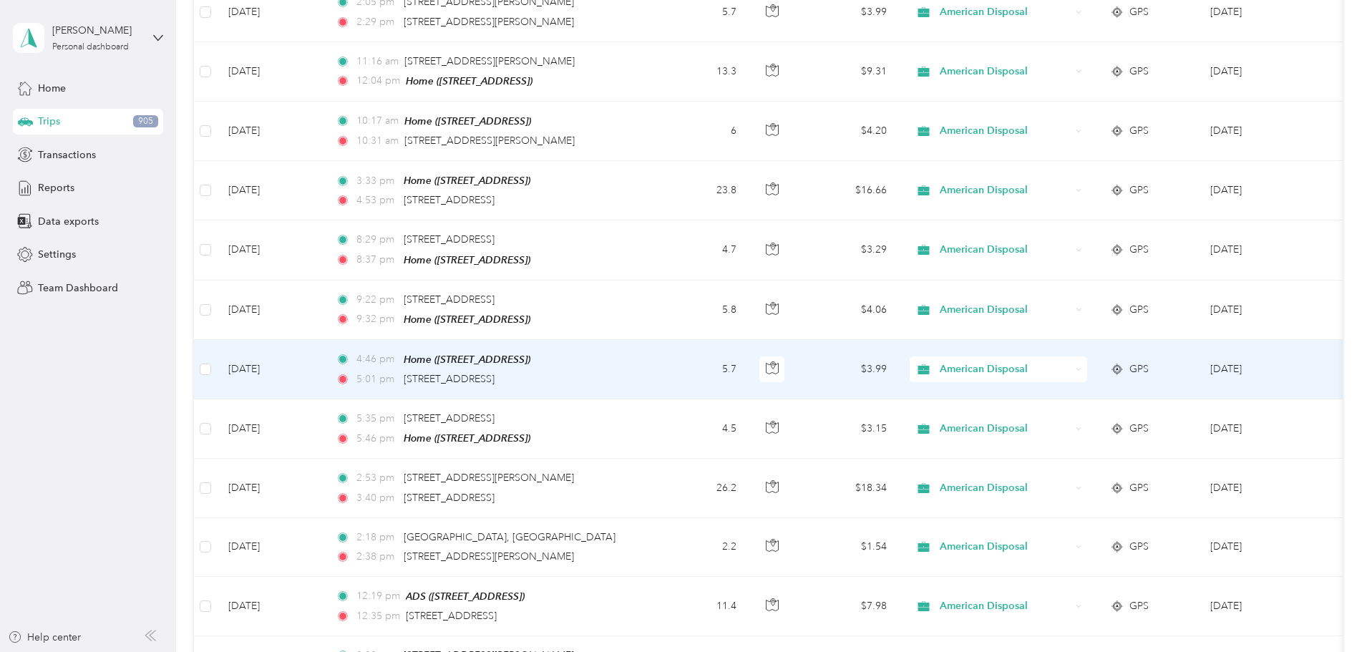
scroll to position [0, 0]
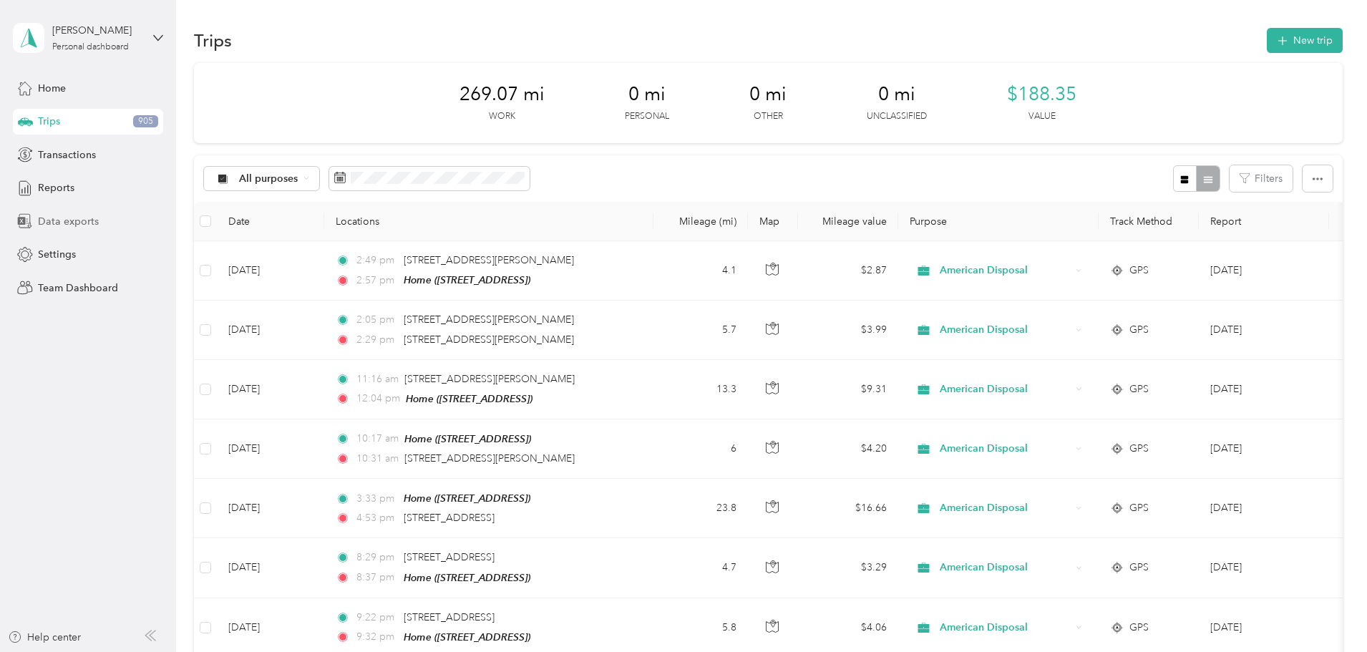
click at [79, 218] on span "Data exports" at bounding box center [68, 221] width 61 height 15
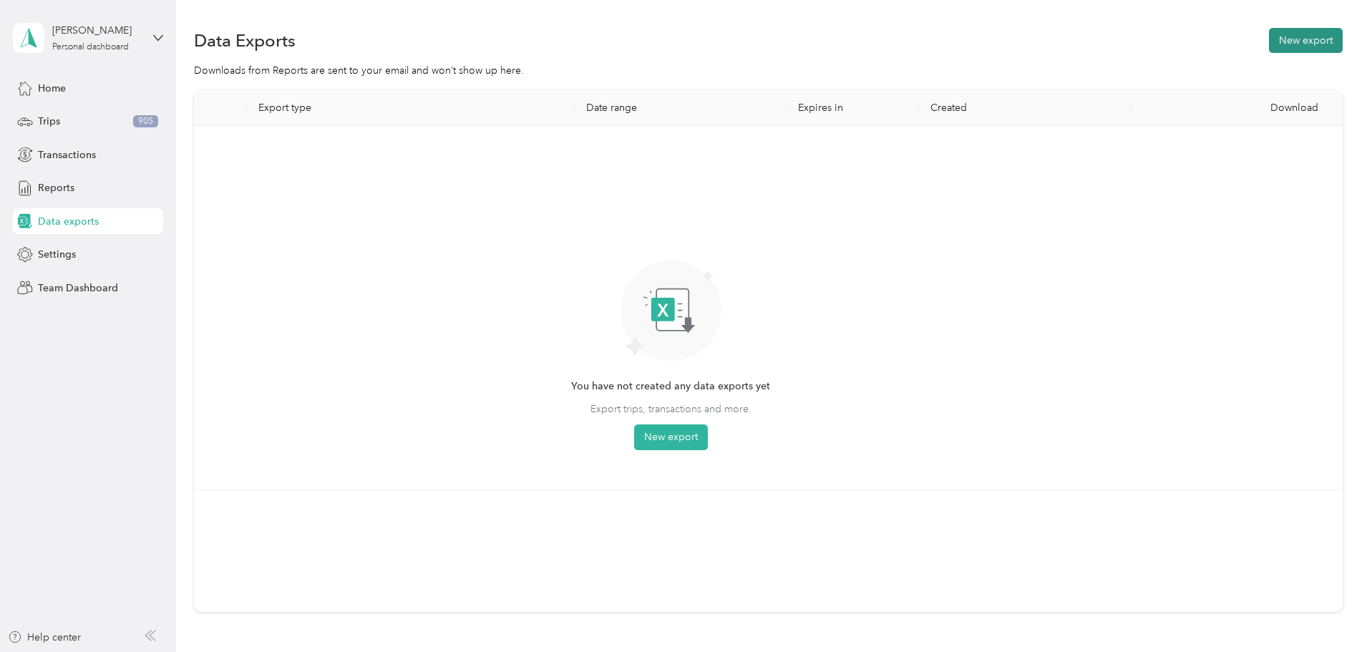
click at [1269, 38] on button "New export" at bounding box center [1306, 40] width 74 height 25
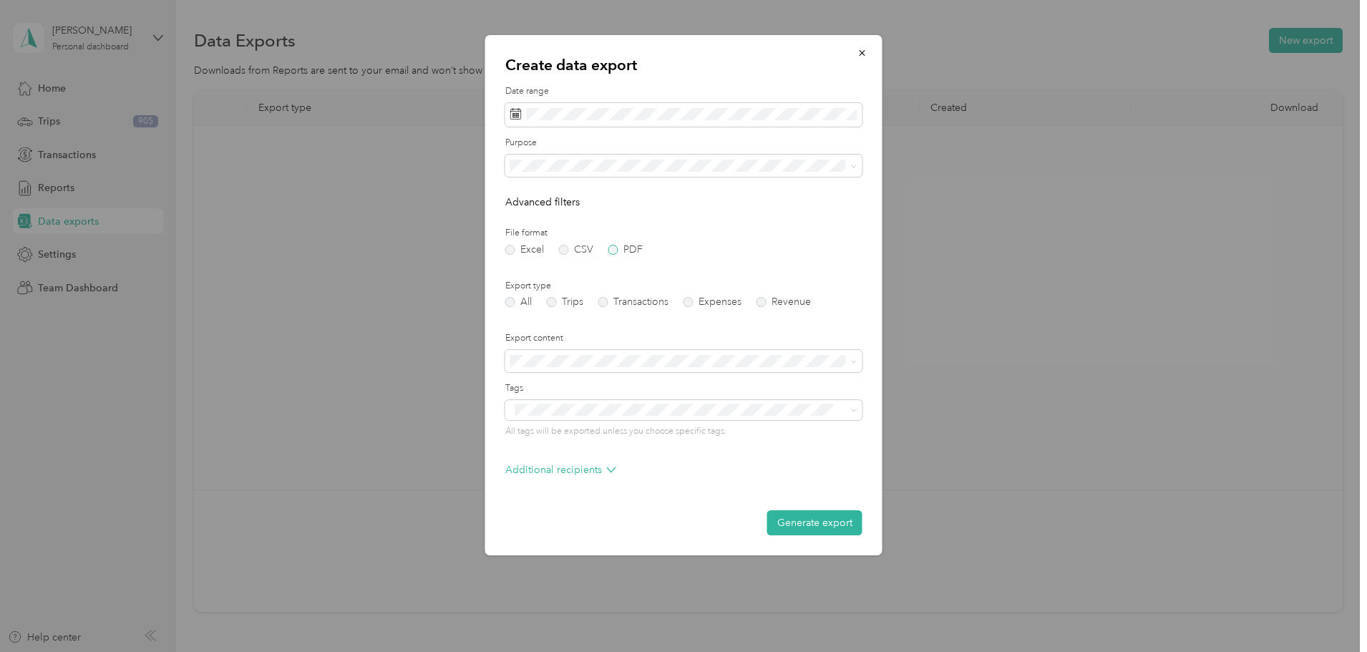
click at [616, 249] on label "PDF" at bounding box center [626, 250] width 34 height 10
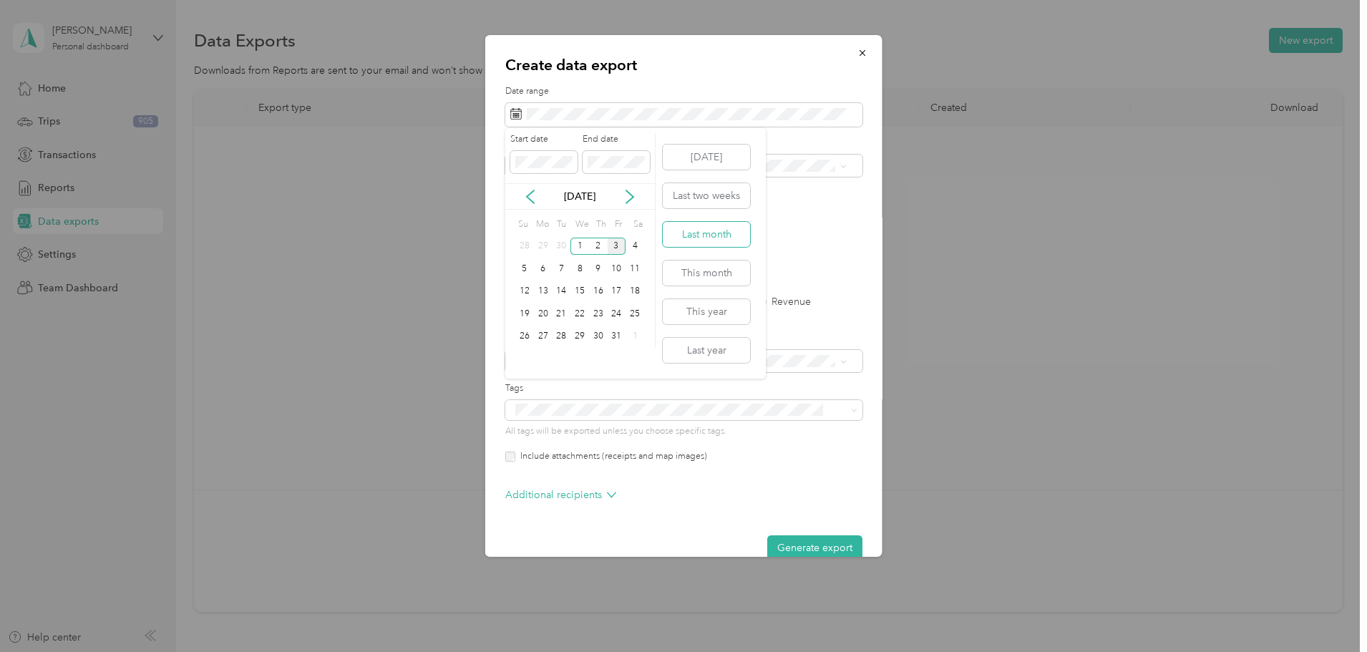
click at [699, 226] on button "Last month" at bounding box center [706, 234] width 87 height 25
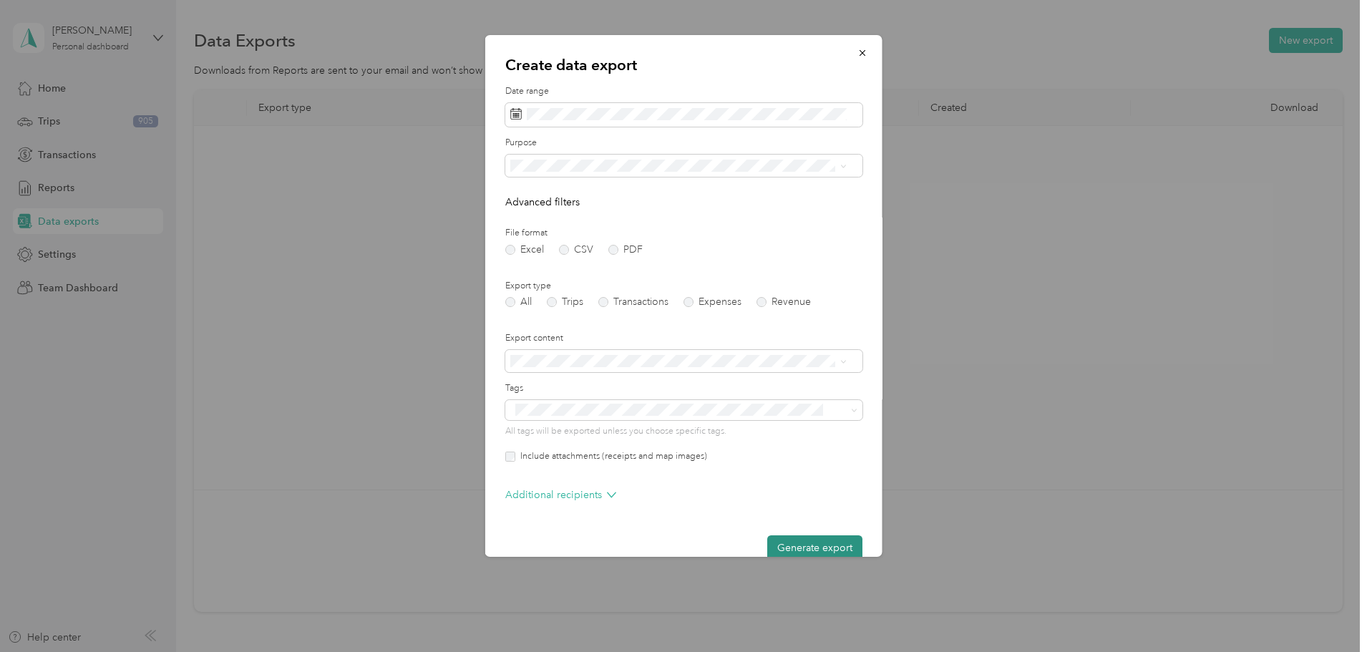
click at [825, 541] on button "Generate export" at bounding box center [814, 548] width 95 height 25
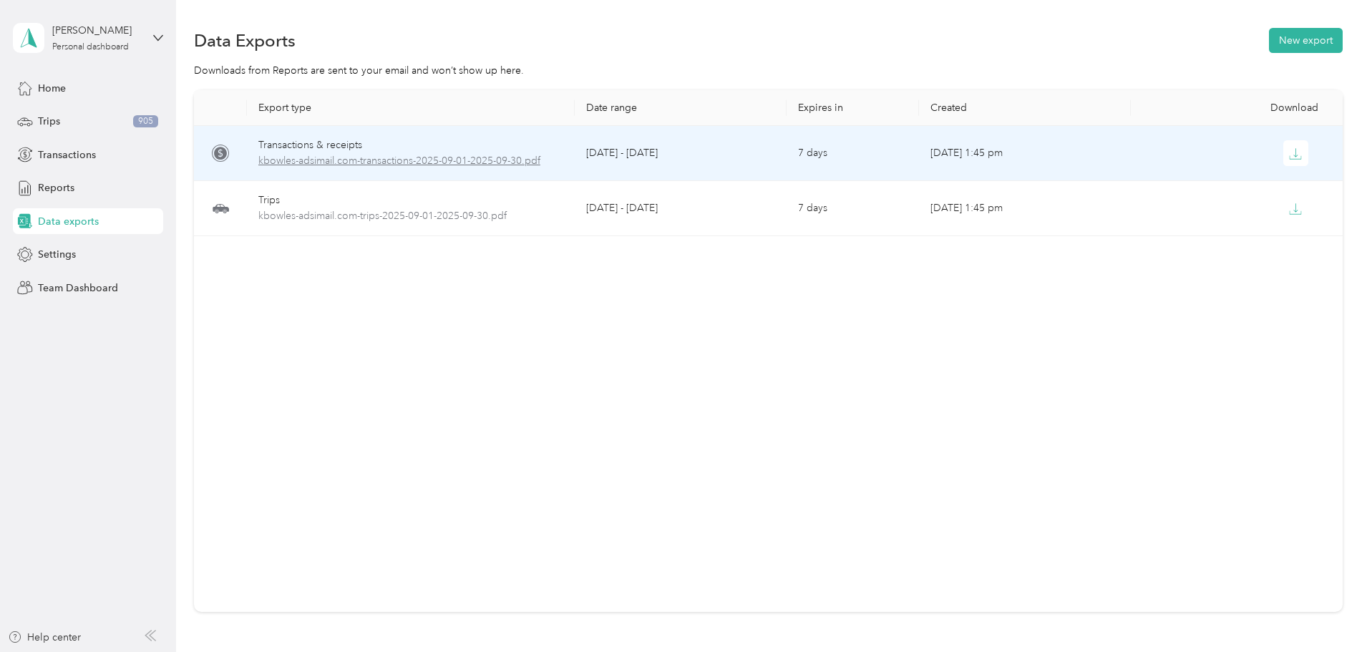
click at [422, 155] on span "kbowles-adsimail.com-transactions-2025-09-01-2025-09-30.pdf" at bounding box center [410, 161] width 305 height 16
click at [457, 158] on span "kbowles-adsimail.com-transactions-2025-09-01-2025-09-30.pdf" at bounding box center [410, 161] width 305 height 16
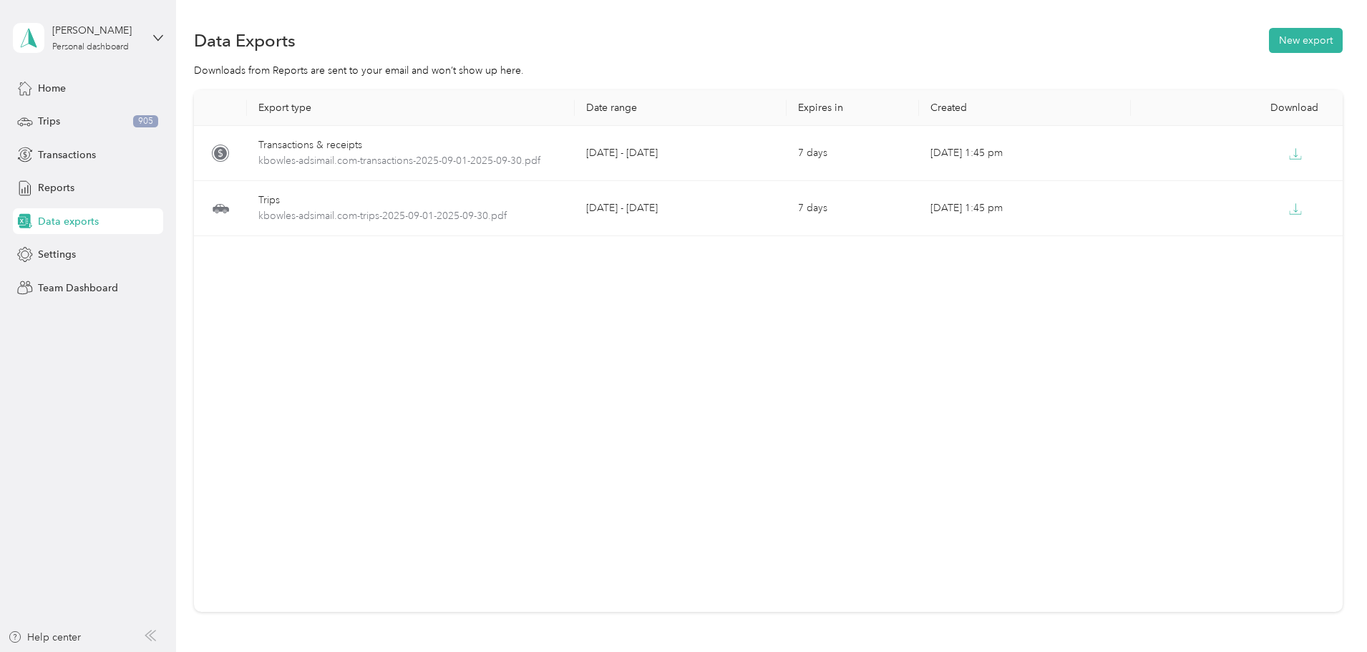
click at [429, 319] on div "Export type Date range Expires in Created Download Transactions & receipts kbow…" at bounding box center [768, 351] width 1149 height 522
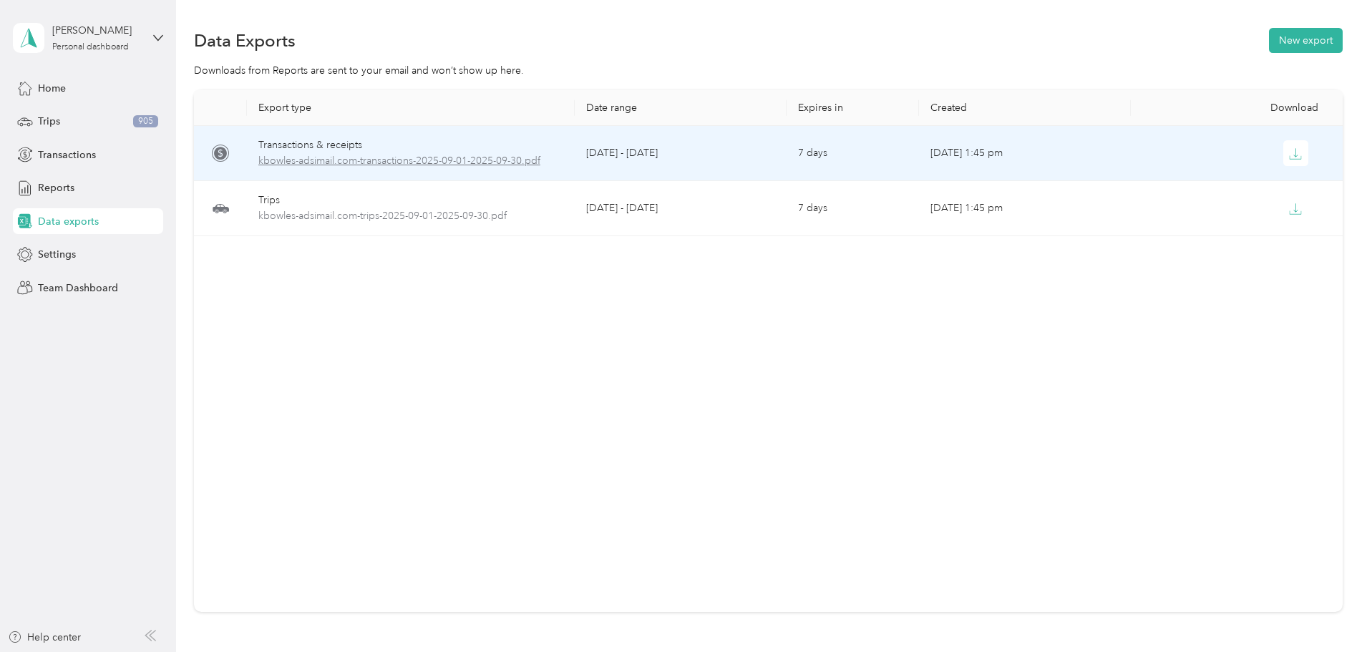
click at [420, 156] on span "kbowles-adsimail.com-transactions-2025-09-01-2025-09-30.pdf" at bounding box center [410, 161] width 305 height 16
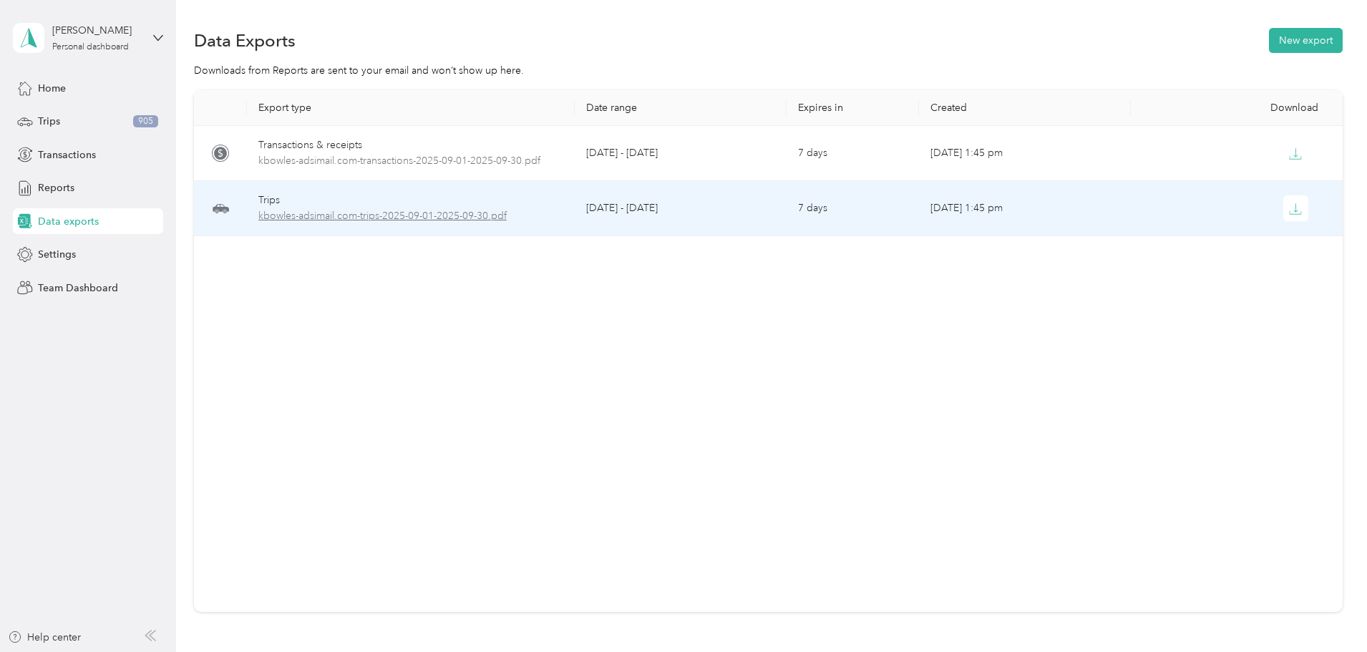
click at [417, 214] on span "kbowles-adsimail.com-trips-2025-09-01-2025-09-30.pdf" at bounding box center [410, 216] width 305 height 16
click at [486, 213] on span "kbowles-adsimail.com-trips-2025-09-01-2025-09-30.pdf" at bounding box center [410, 216] width 305 height 16
